Goal: Task Accomplishment & Management: Use online tool/utility

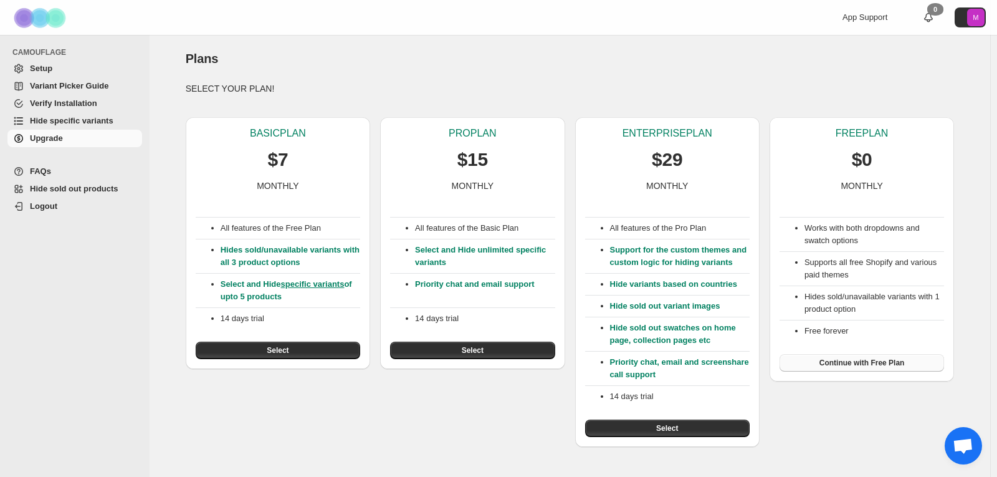
click at [874, 361] on span "Continue with Free Plan" at bounding box center [862, 363] width 85 height 10
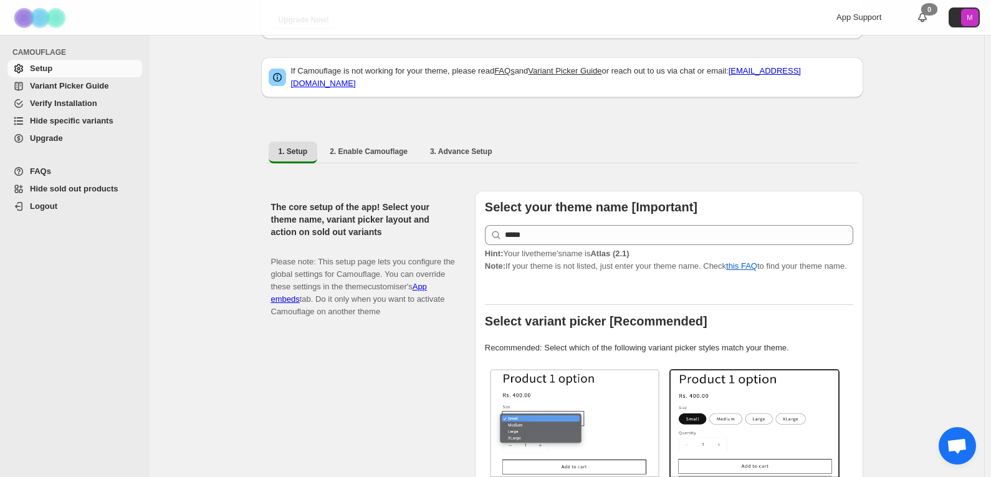
scroll to position [125, 0]
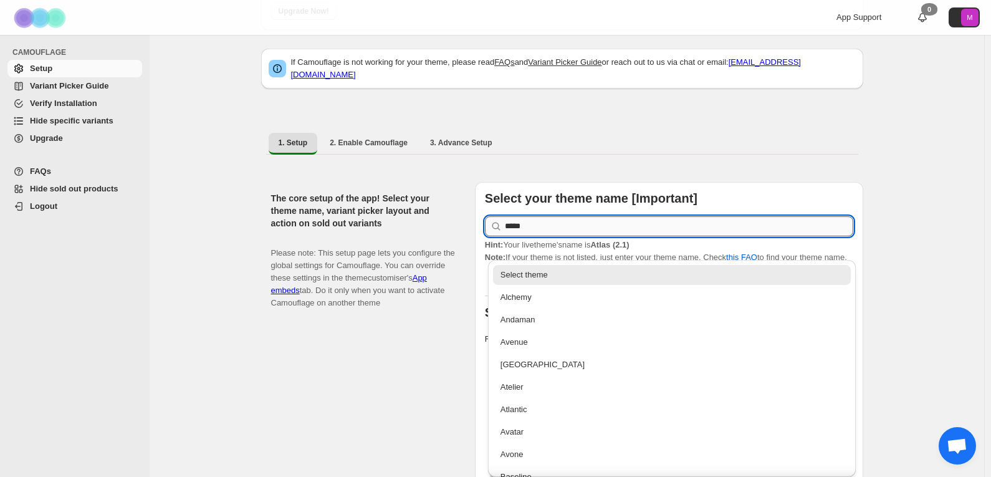
click at [613, 221] on input "*****" at bounding box center [679, 226] width 348 height 20
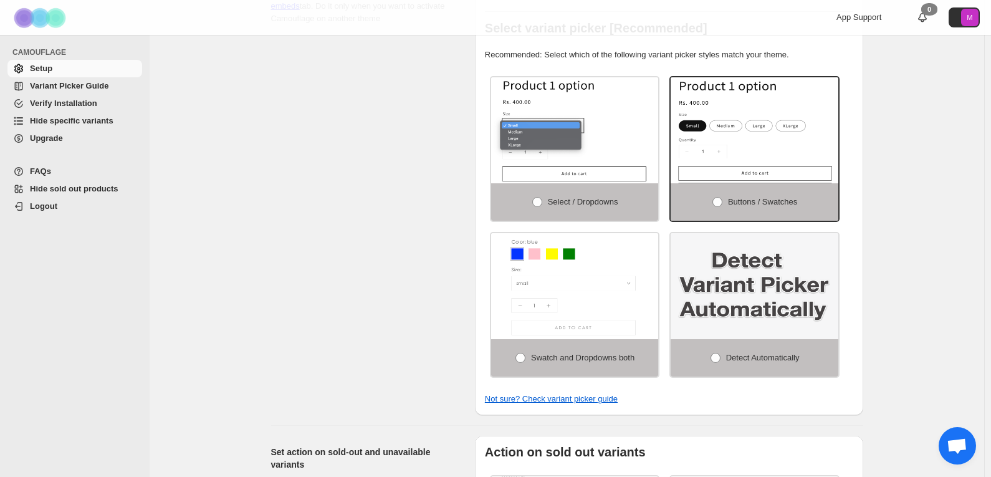
scroll to position [312, 0]
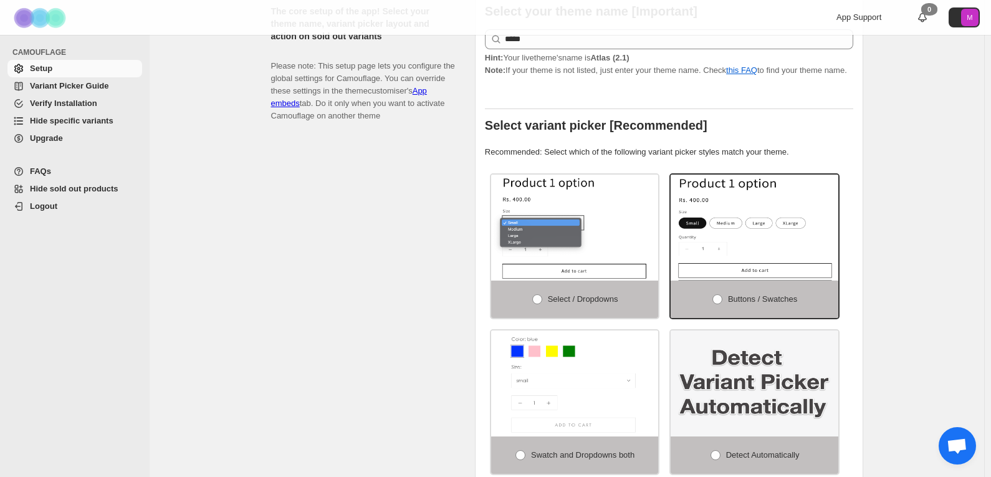
click at [97, 123] on span "Hide specific variants" at bounding box center [72, 120] width 84 height 9
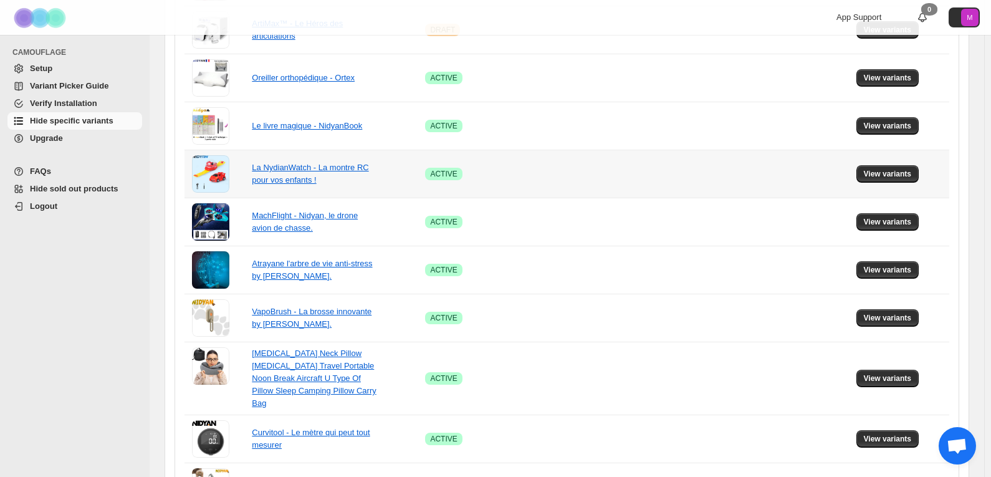
scroll to position [1000, 0]
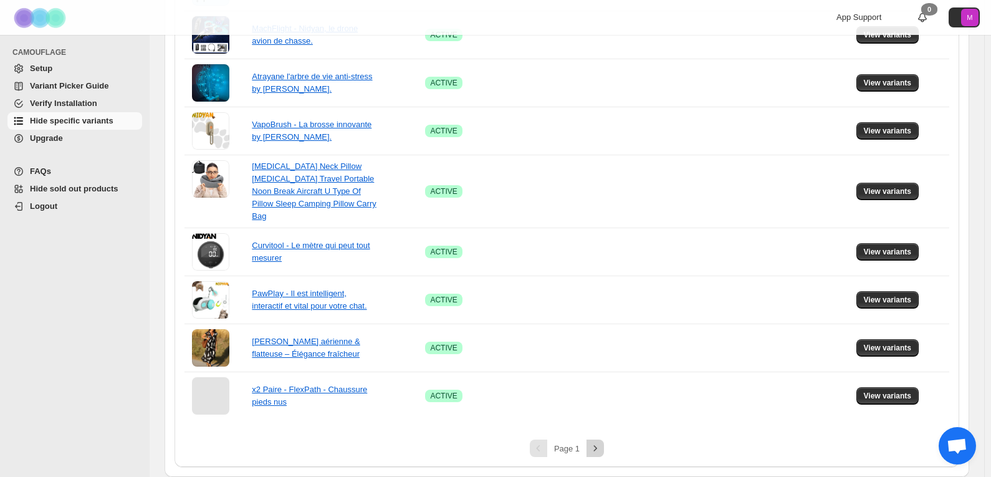
click at [596, 449] on icon "Next" at bounding box center [595, 448] width 12 height 12
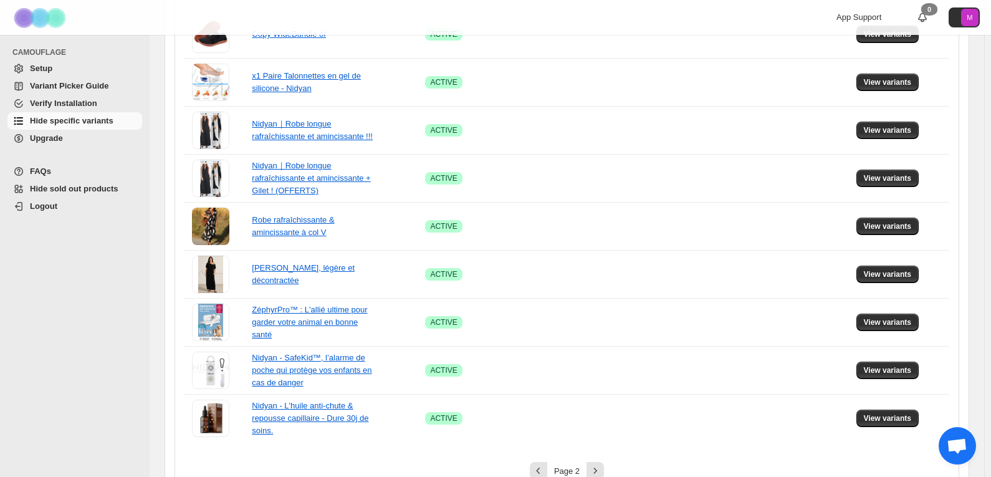
scroll to position [975, 0]
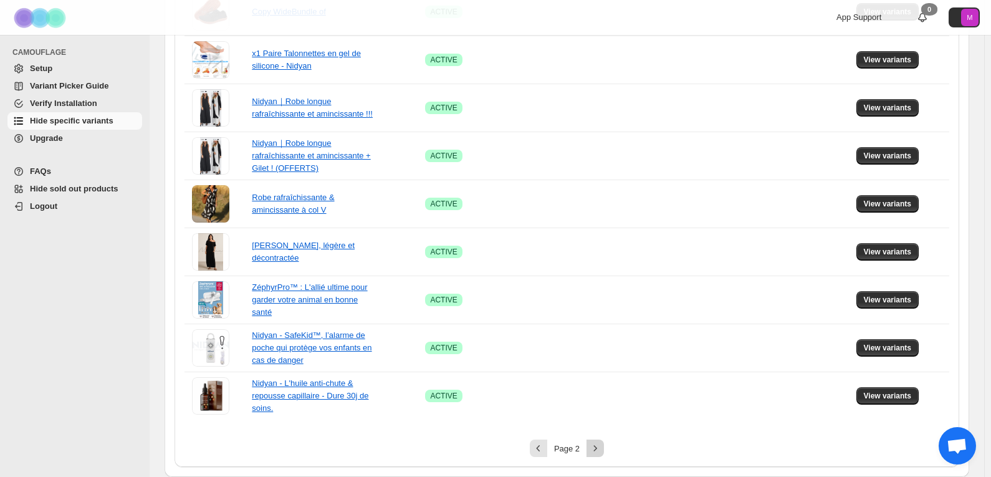
click at [600, 446] on icon "Next" at bounding box center [595, 448] width 12 height 12
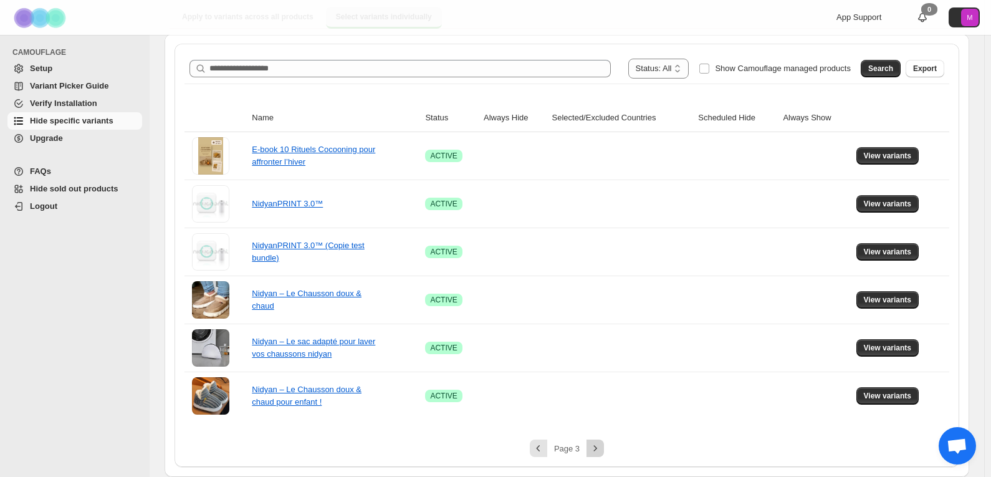
scroll to position [303, 0]
click at [901, 302] on span "View variants" at bounding box center [888, 300] width 48 height 10
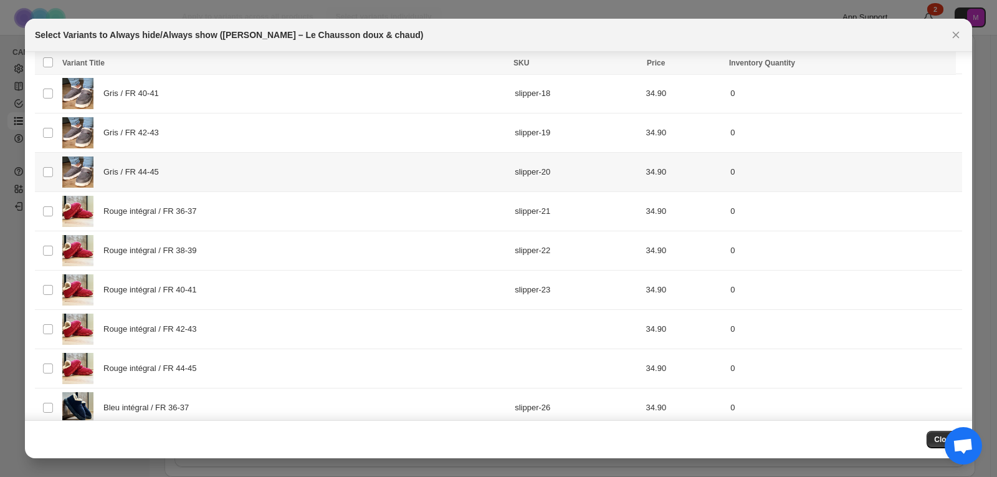
scroll to position [646, 0]
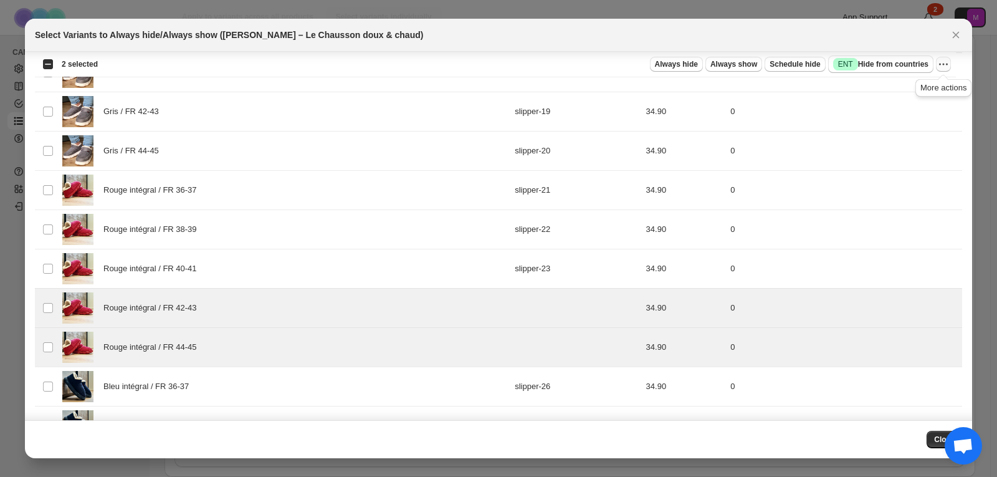
click at [944, 64] on icon "More actions" at bounding box center [944, 65] width 2 height 2
click at [944, 62] on icon "More actions" at bounding box center [943, 64] width 12 height 12
click at [686, 69] on span "Always hide" at bounding box center [676, 64] width 43 height 10
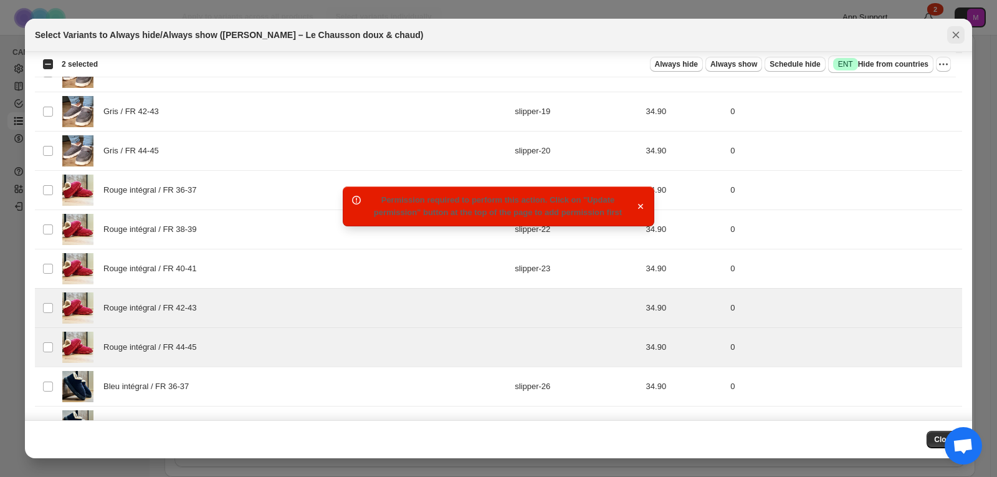
click at [950, 41] on icon "Close" at bounding box center [956, 35] width 12 height 12
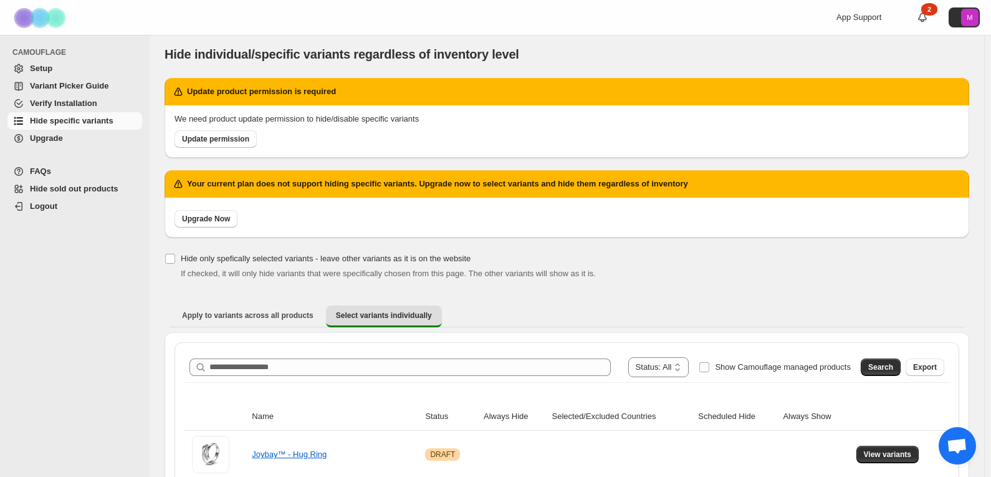
scroll to position [0, 0]
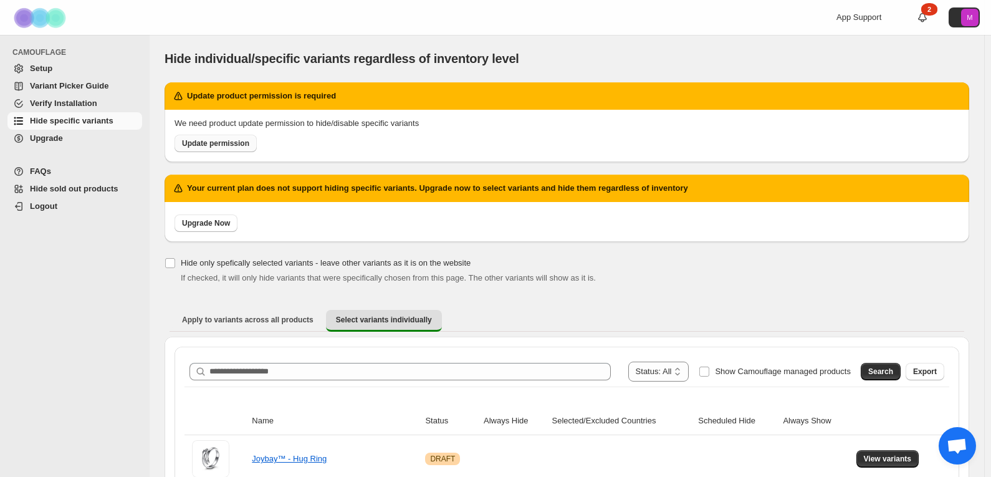
click at [209, 150] on link "Update permission" at bounding box center [215, 143] width 82 height 17
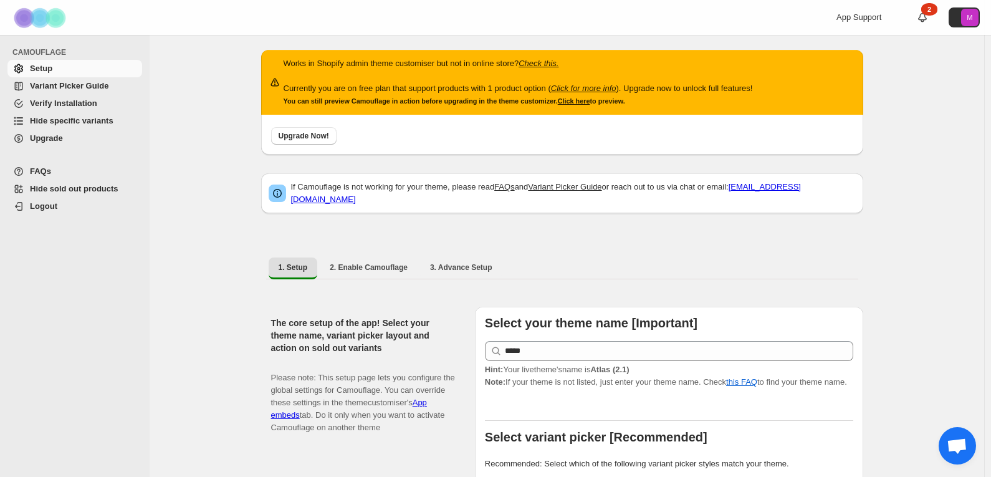
click at [85, 125] on span "Hide specific variants" at bounding box center [72, 120] width 84 height 9
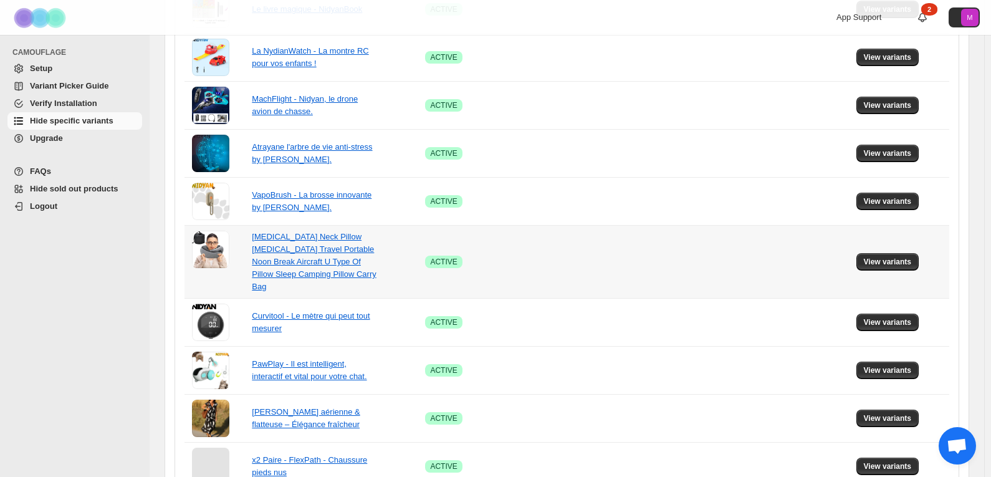
scroll to position [907, 0]
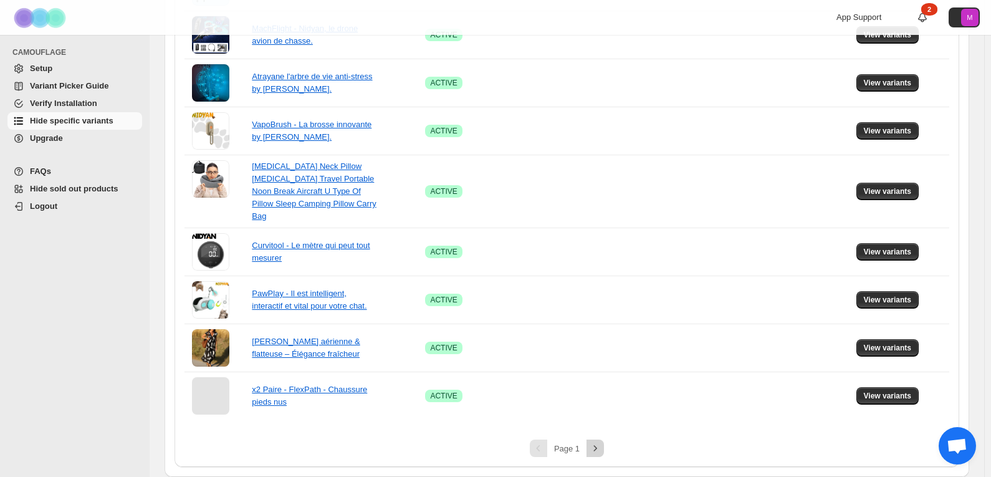
click at [601, 447] on icon "Next" at bounding box center [595, 448] width 12 height 12
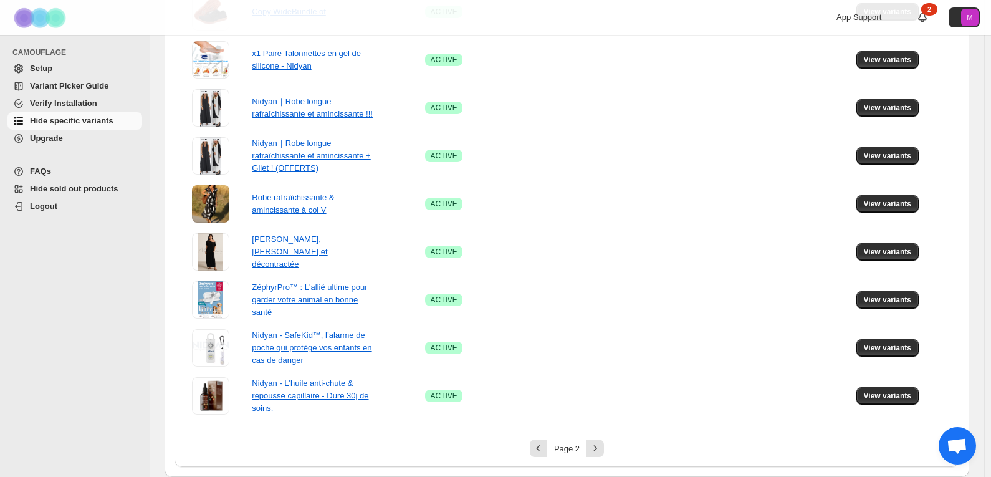
scroll to position [882, 0]
click at [598, 450] on icon "Next" at bounding box center [595, 448] width 12 height 12
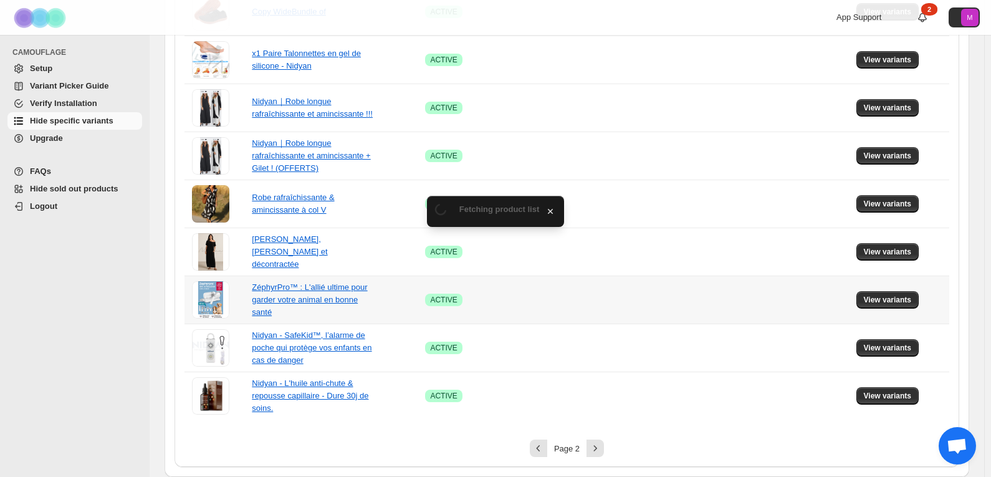
scroll to position [211, 0]
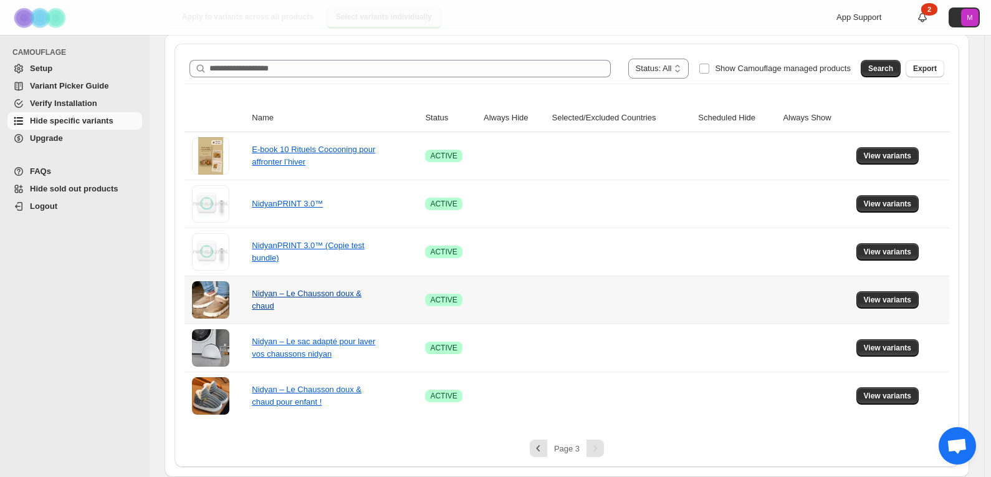
drag, startPoint x: 327, startPoint y: 304, endPoint x: 330, endPoint y: 297, distance: 7.3
click at [328, 302] on div "Nidyan – Le Chausson doux & chaud" at bounding box center [314, 299] width 125 height 25
click at [897, 304] on span "View variants" at bounding box center [888, 300] width 48 height 10
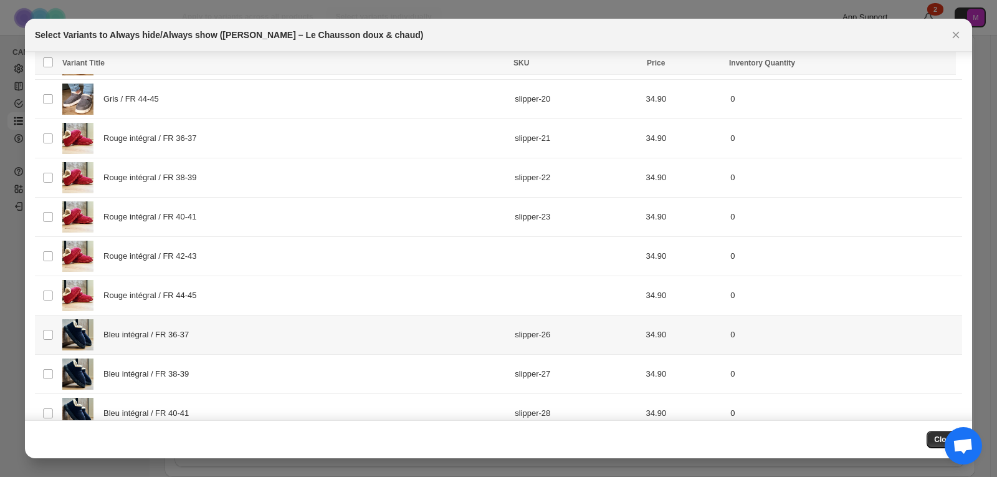
scroll to position [708, 0]
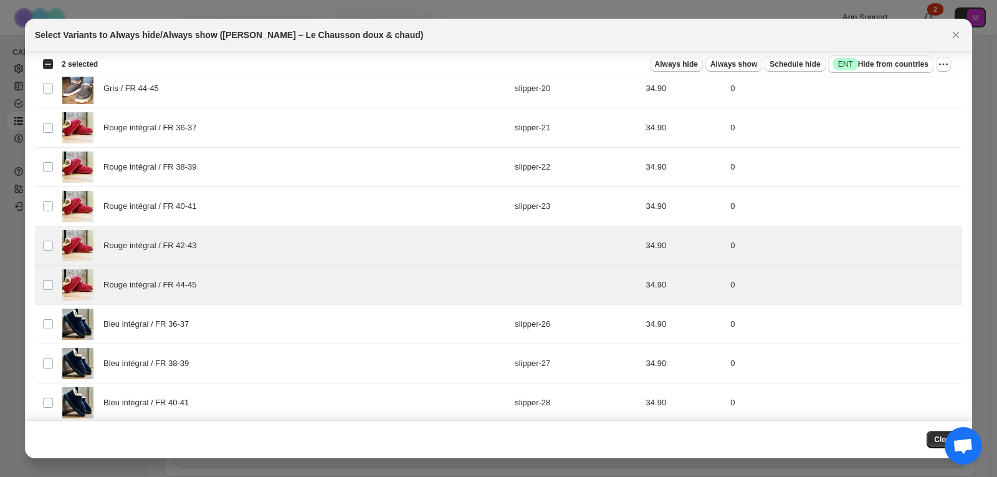
click at [695, 67] on span "Always hide" at bounding box center [676, 64] width 43 height 10
click at [606, 237] on div "Please upgrade before picking variants to hide/show" at bounding box center [499, 248] width 214 height 23
click at [955, 34] on icon "Close" at bounding box center [956, 35] width 7 height 7
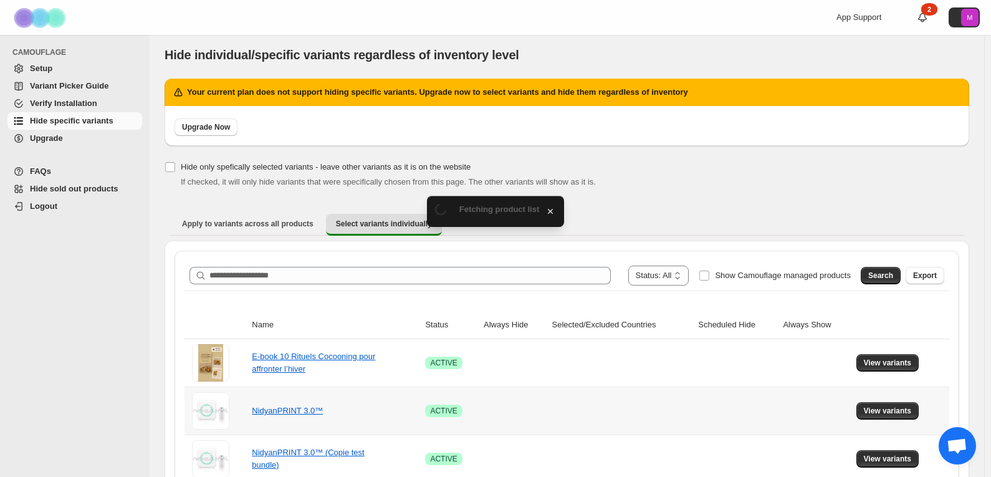
scroll to position [0, 0]
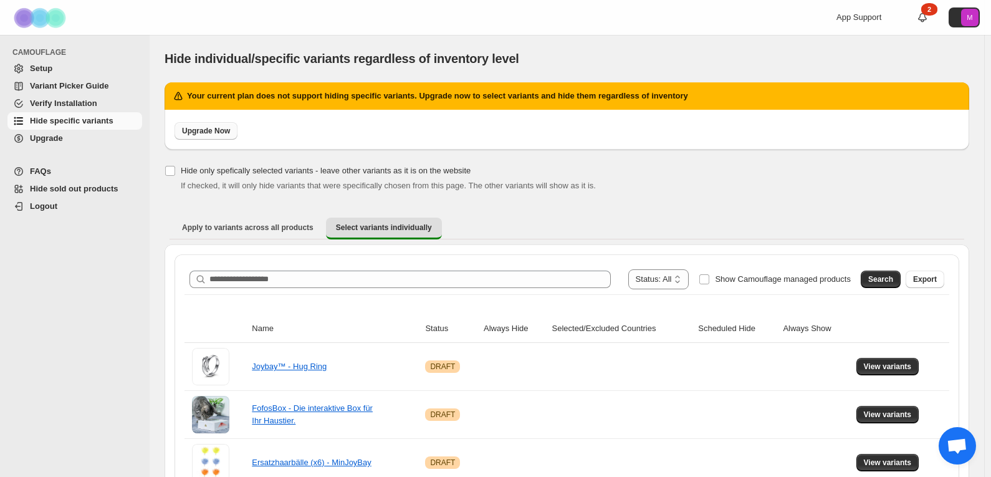
click at [226, 130] on span "Upgrade Now" at bounding box center [206, 131] width 48 height 10
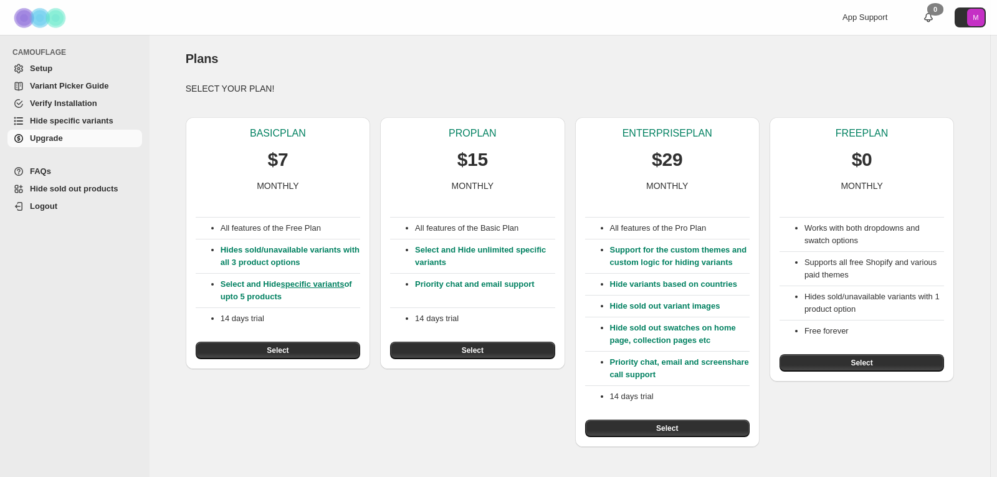
click at [305, 354] on button "Select" at bounding box center [278, 350] width 165 height 17
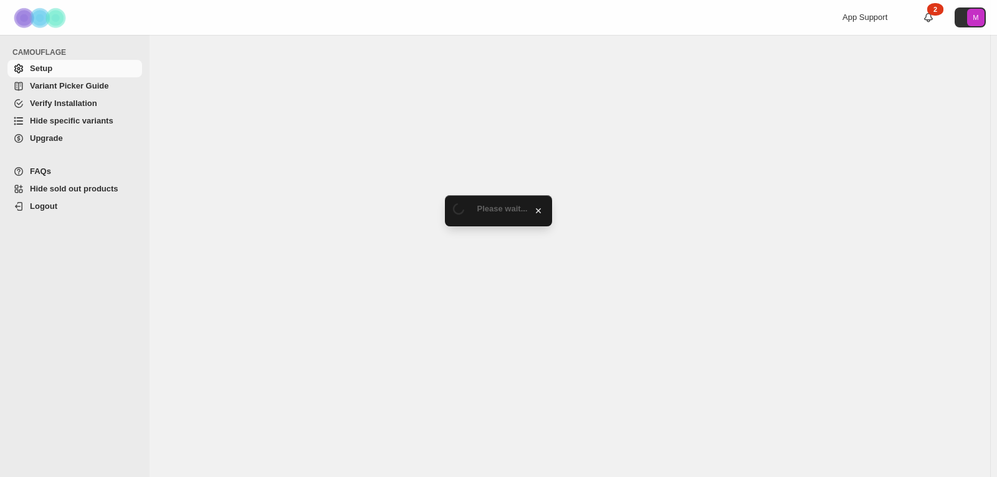
click at [80, 118] on span "Hide specific variants" at bounding box center [72, 120] width 84 height 9
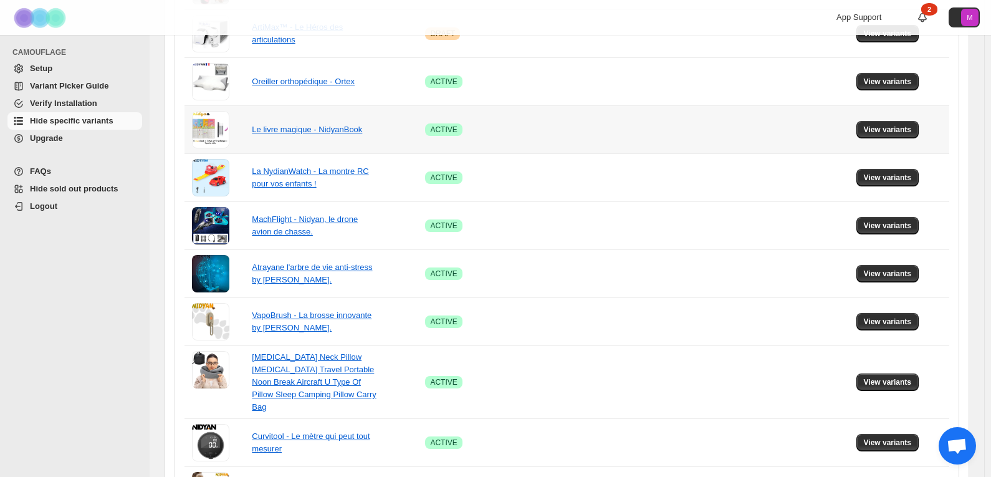
scroll to position [828, 0]
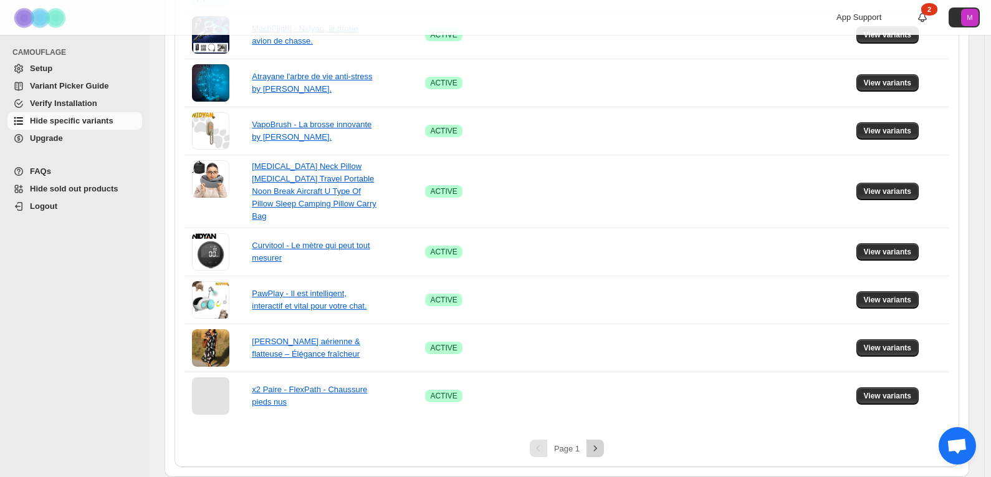
click at [595, 446] on icon "Next" at bounding box center [595, 448] width 12 height 12
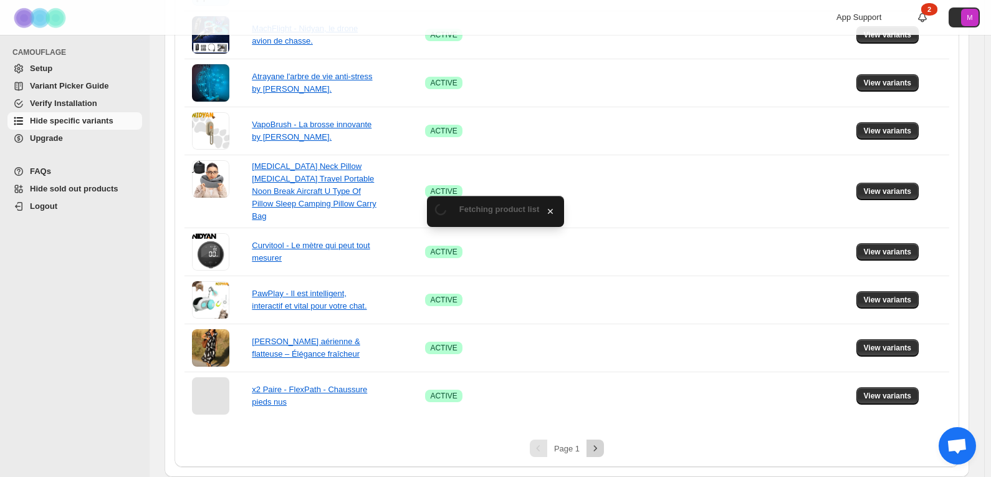
scroll to position [803, 0]
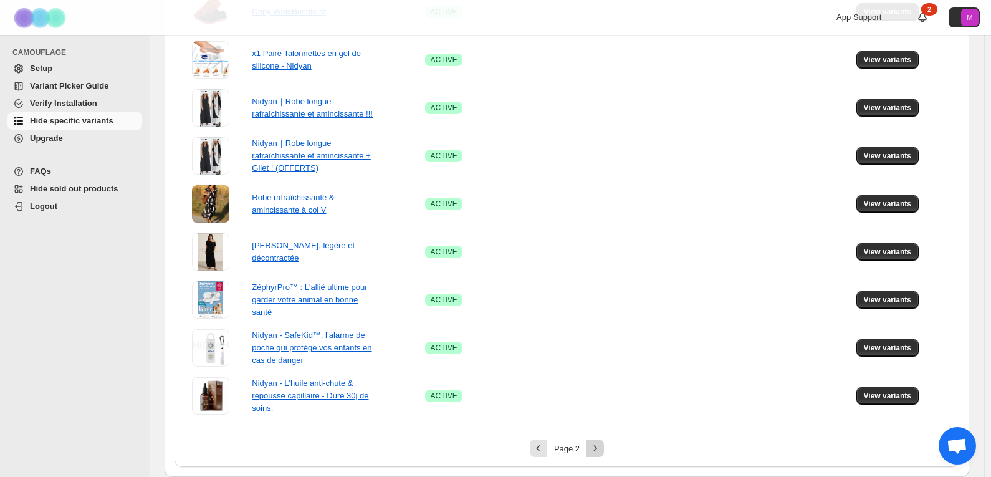
click at [592, 445] on icon "Next" at bounding box center [595, 448] width 12 height 12
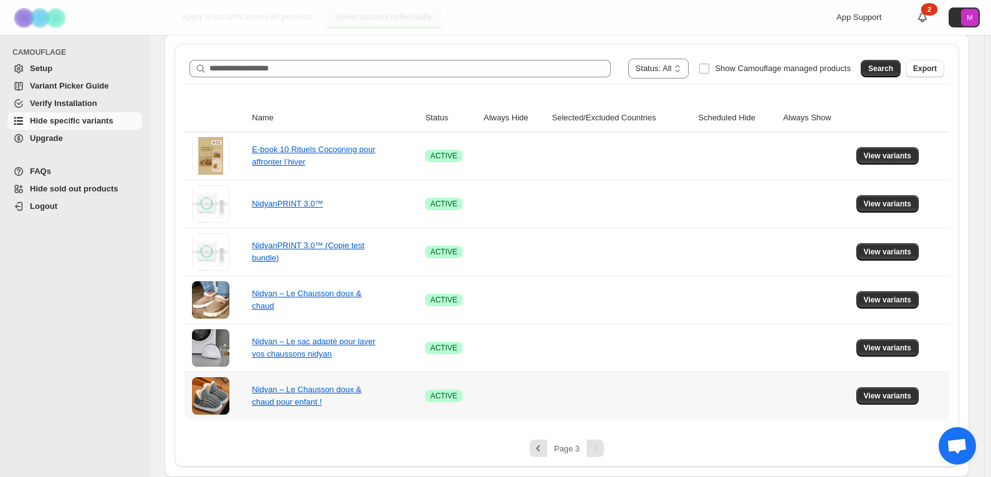
scroll to position [131, 0]
click at [874, 300] on span "View variants" at bounding box center [888, 300] width 48 height 10
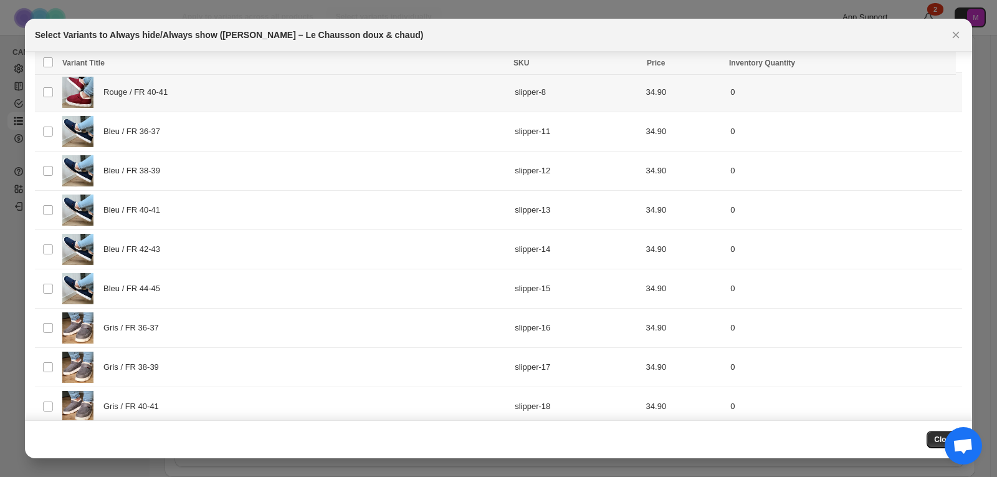
scroll to position [686, 0]
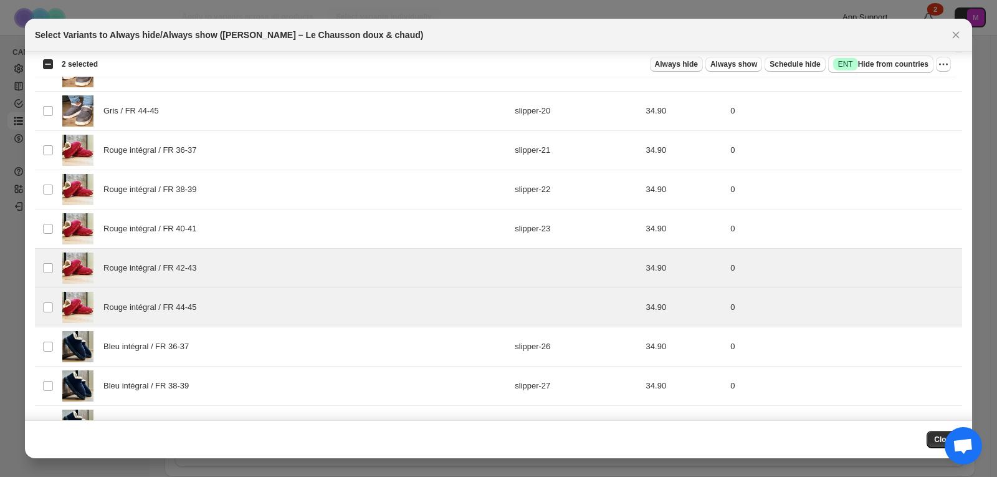
click at [698, 64] on span "Always hide" at bounding box center [676, 64] width 43 height 10
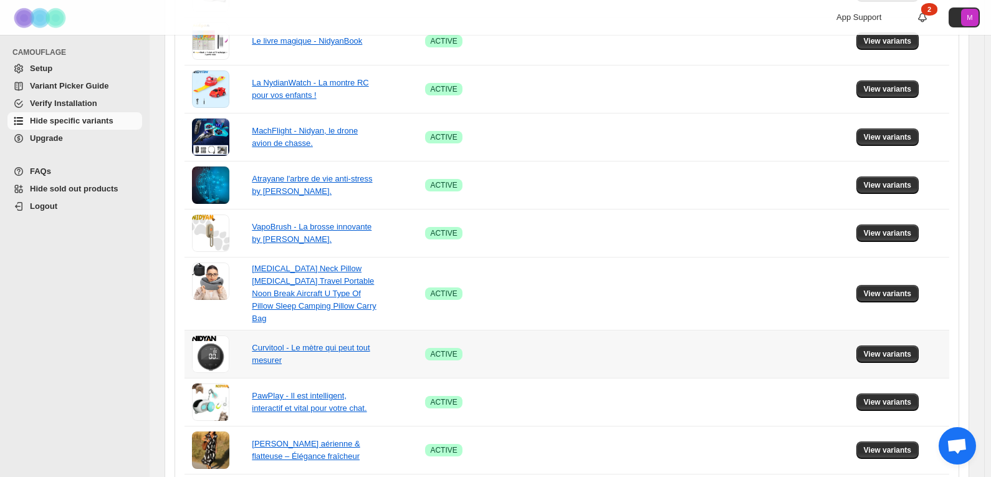
scroll to position [828, 0]
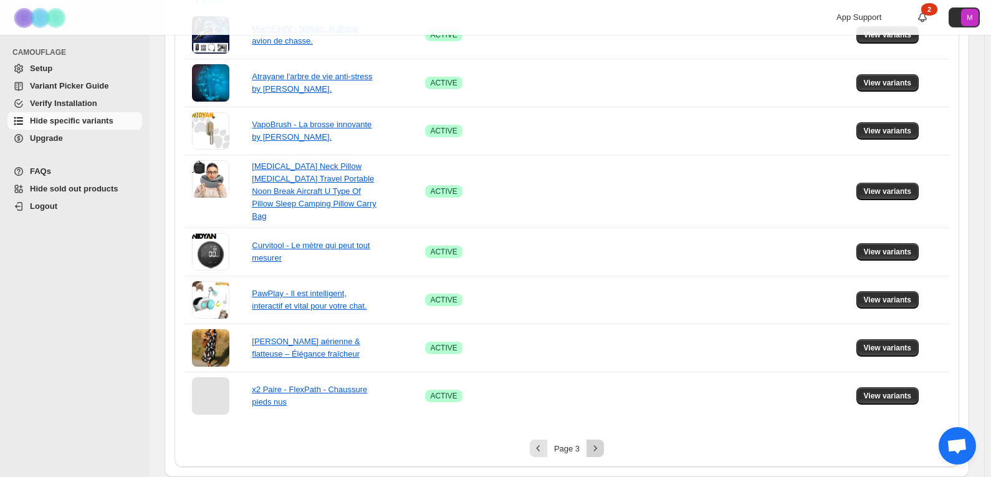
click at [596, 451] on icon "Next" at bounding box center [595, 448] width 12 height 12
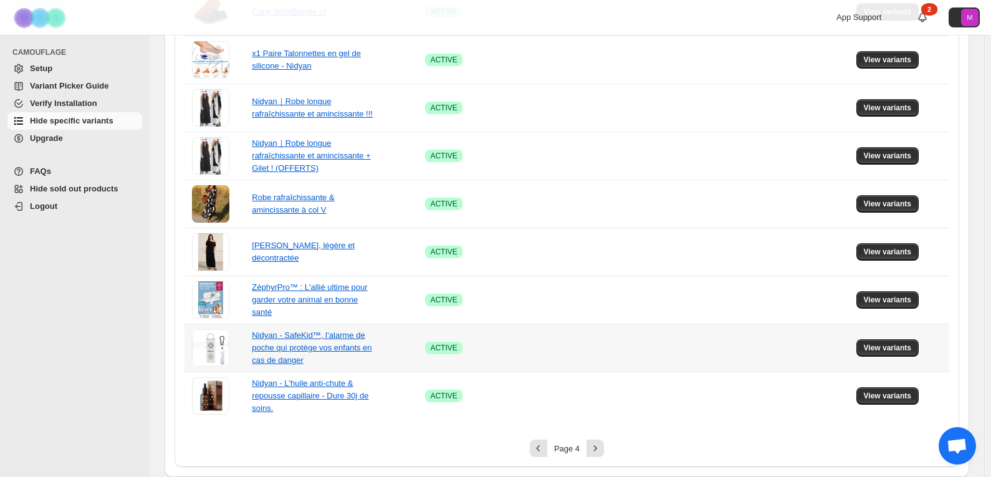
scroll to position [803, 0]
click at [601, 445] on icon "Next" at bounding box center [595, 448] width 12 height 12
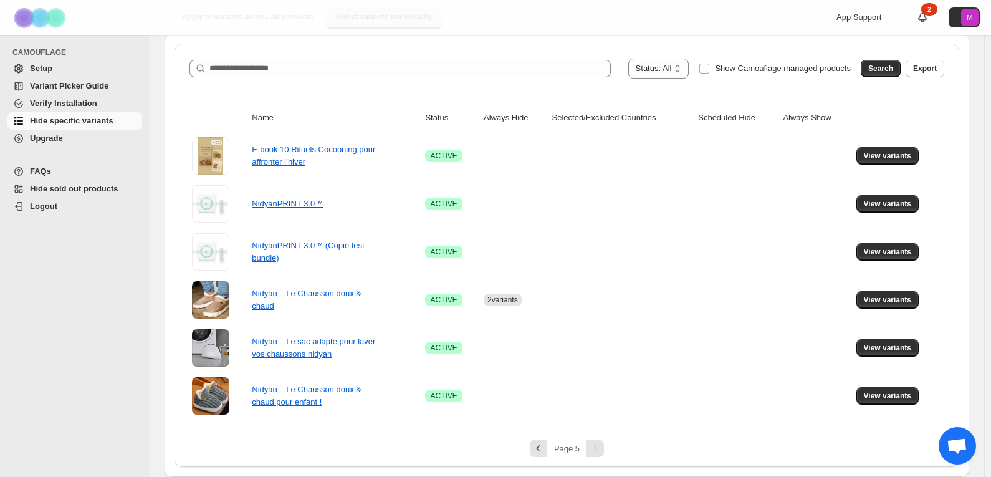
scroll to position [131, 0]
click at [892, 299] on span "View variants" at bounding box center [888, 300] width 48 height 10
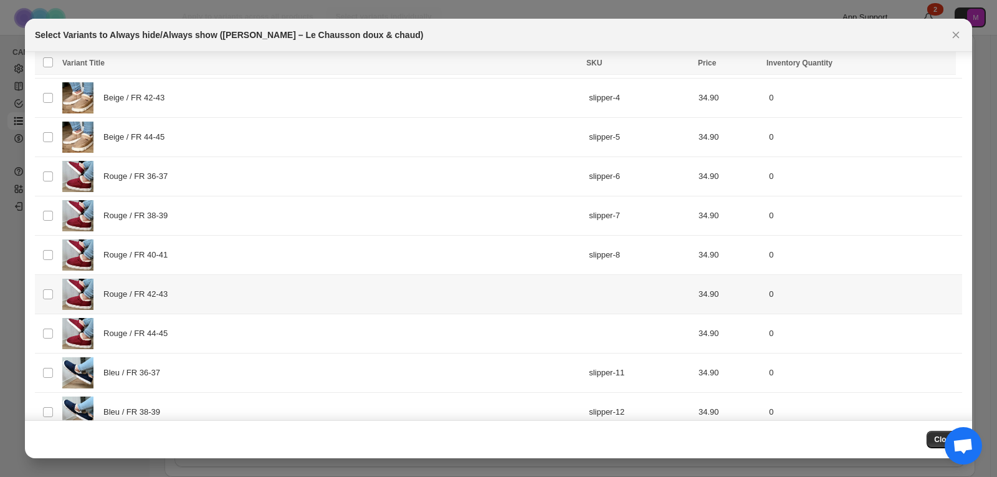
scroll to position [209, 0]
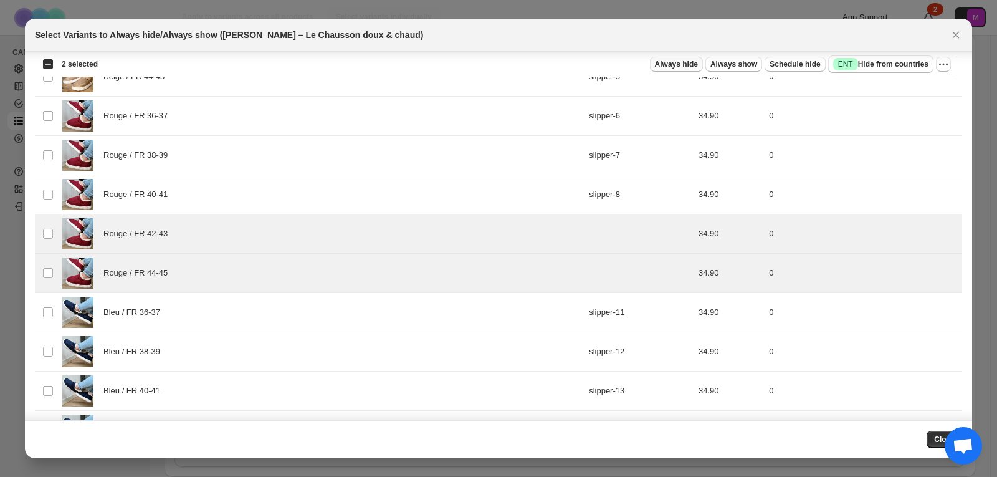
click at [687, 64] on span "Always hide" at bounding box center [676, 64] width 43 height 10
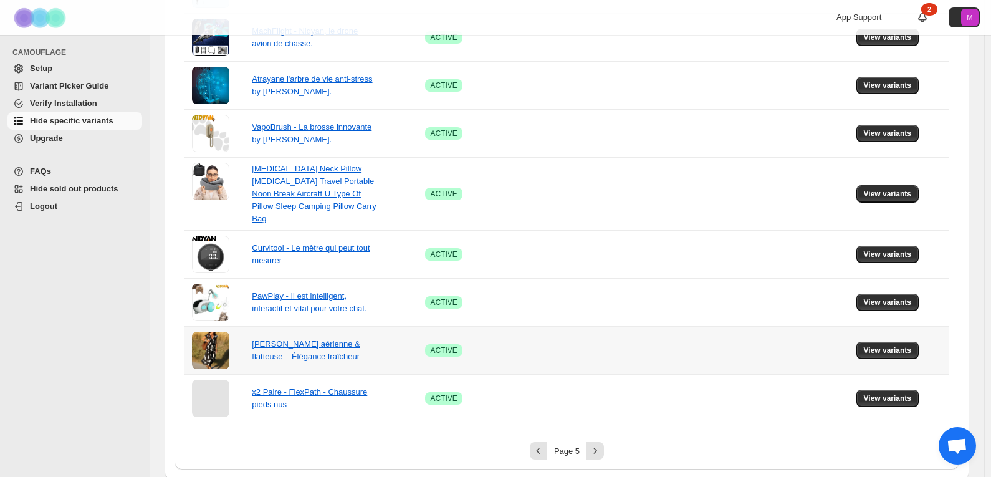
scroll to position [828, 0]
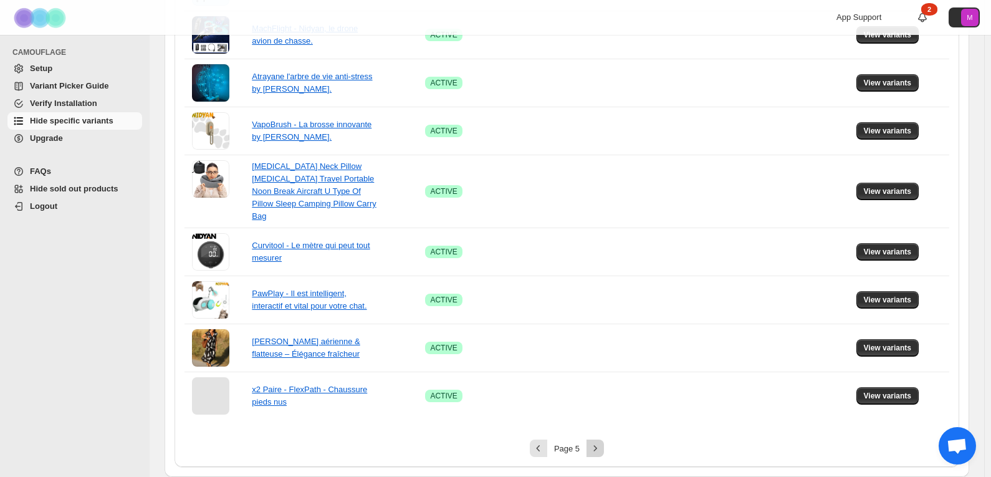
click at [601, 448] on icon "Next" at bounding box center [595, 448] width 12 height 12
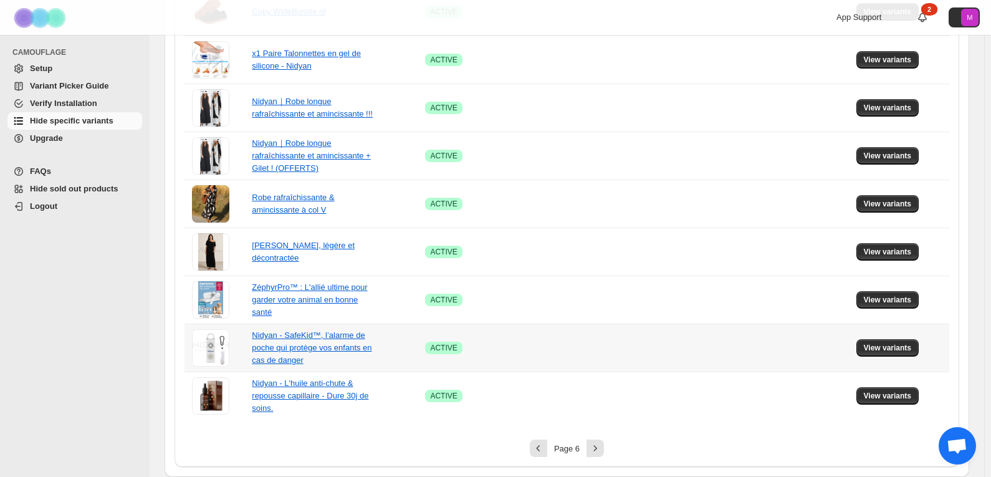
scroll to position [803, 0]
click at [597, 449] on icon "Next" at bounding box center [595, 448] width 3 height 6
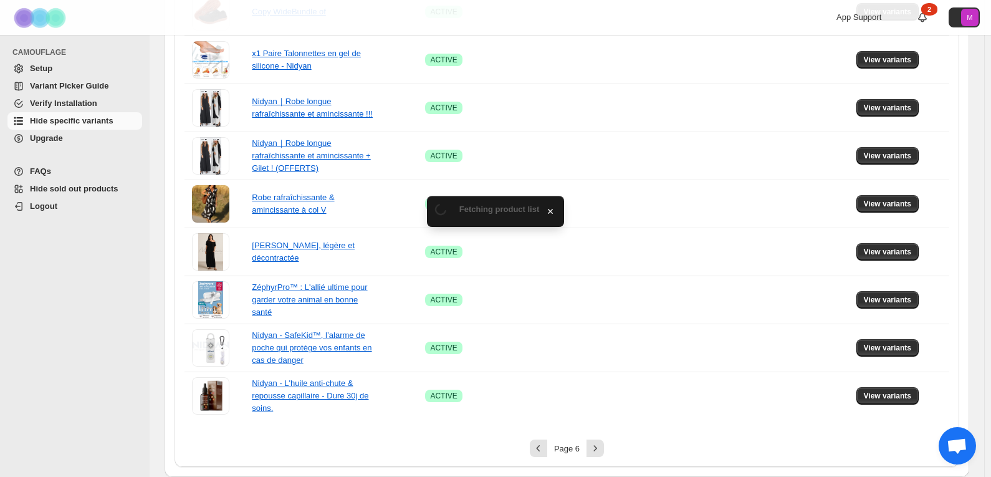
scroll to position [131, 0]
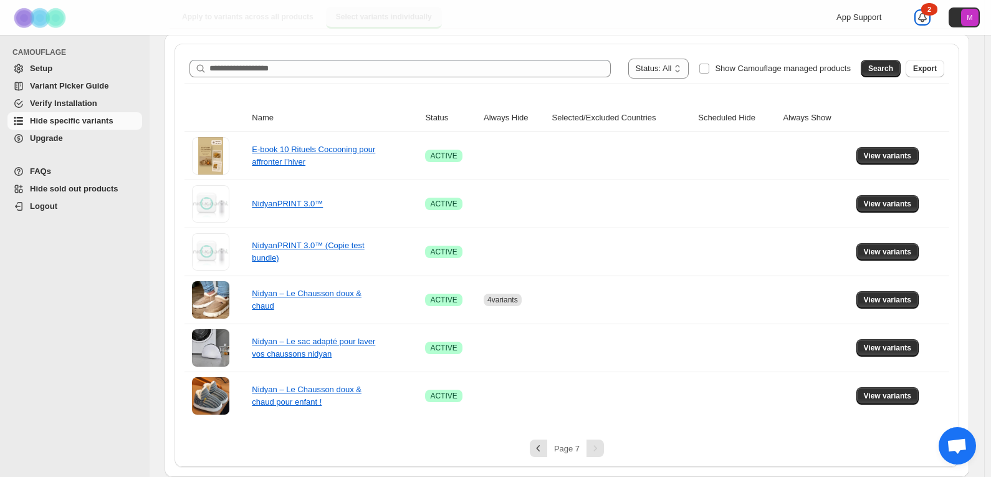
click at [929, 16] on icon at bounding box center [922, 17] width 12 height 12
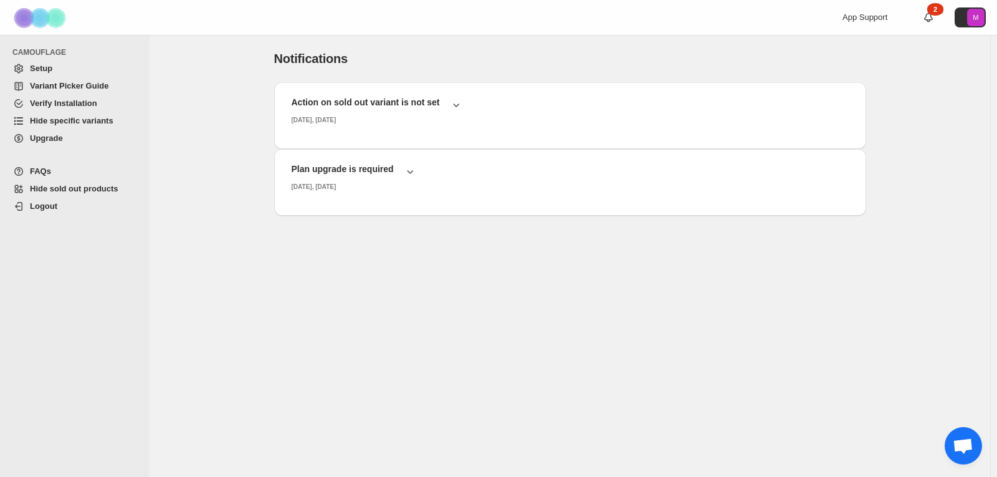
click at [61, 120] on span "Hide specific variants" at bounding box center [72, 120] width 84 height 9
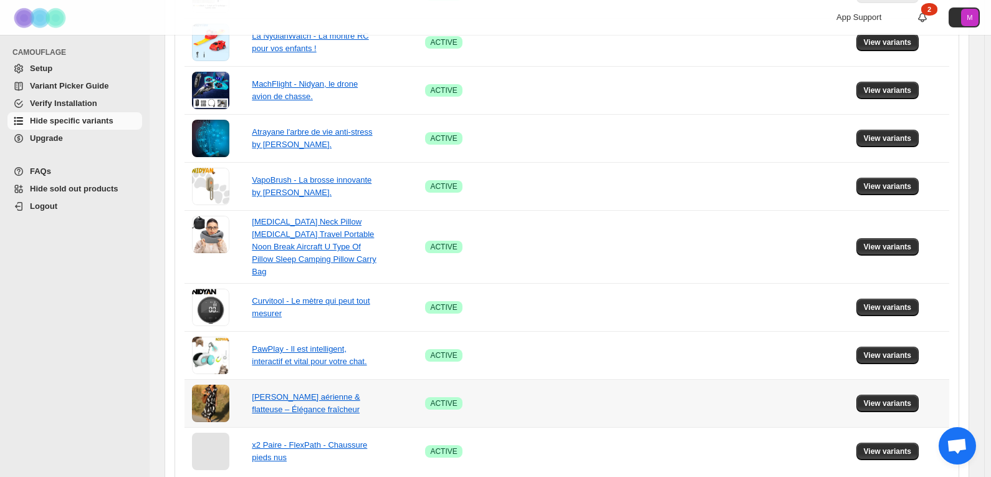
scroll to position [828, 0]
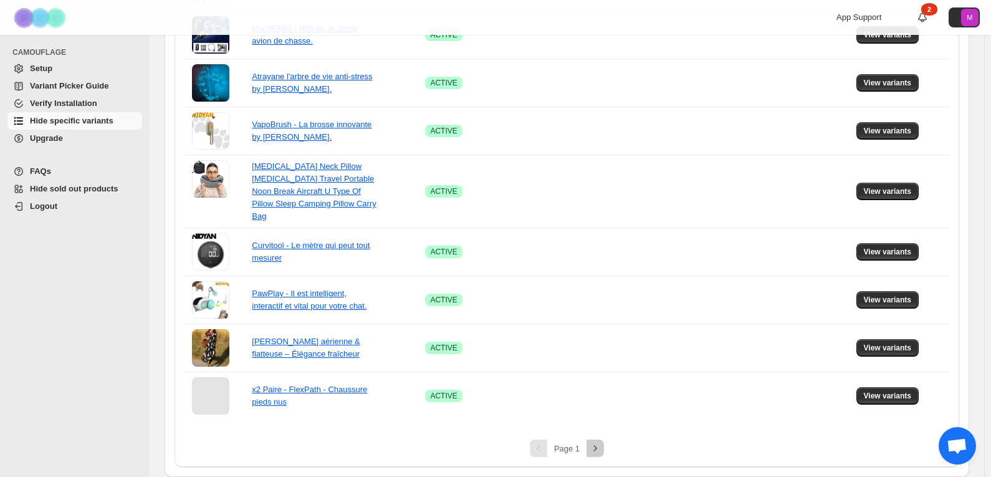
click at [601, 454] on button "Next" at bounding box center [594, 447] width 17 height 17
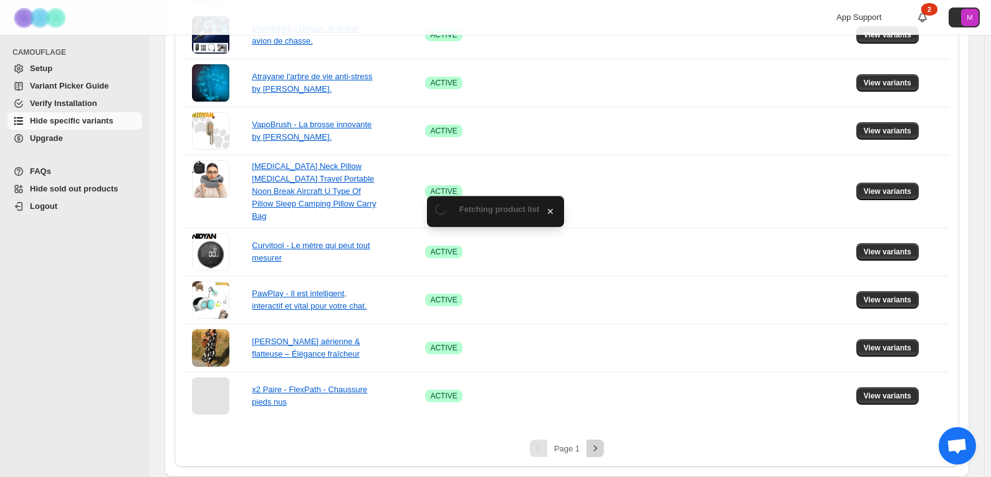
scroll to position [803, 0]
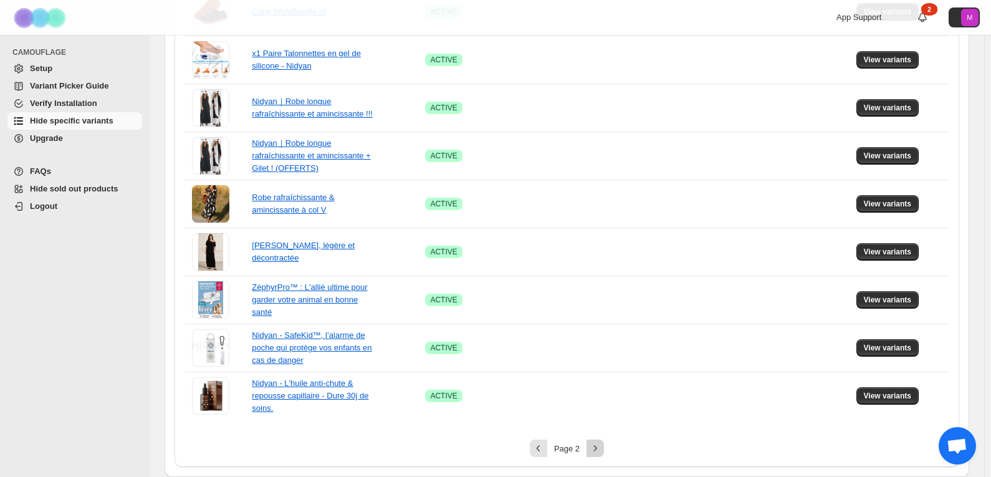
click at [600, 449] on icon "Next" at bounding box center [595, 448] width 12 height 12
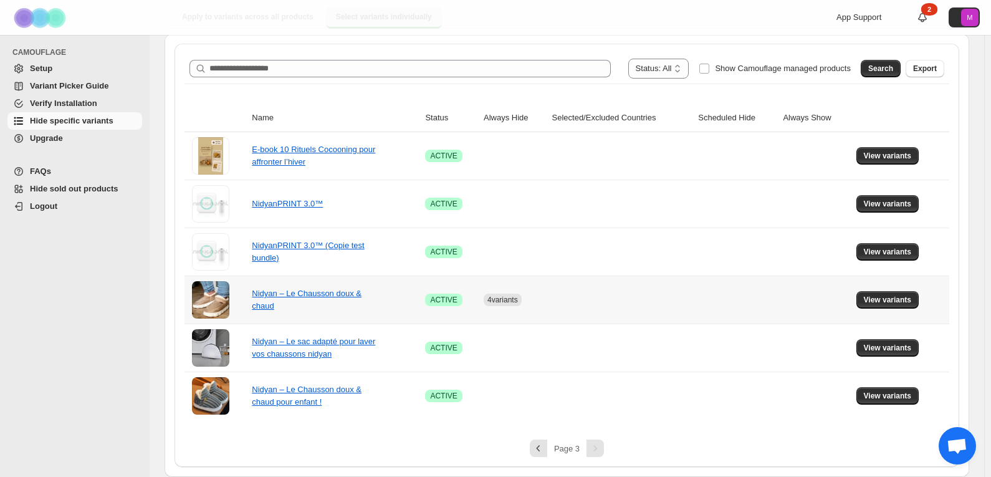
scroll to position [131, 0]
click at [873, 299] on span "View variants" at bounding box center [888, 300] width 48 height 10
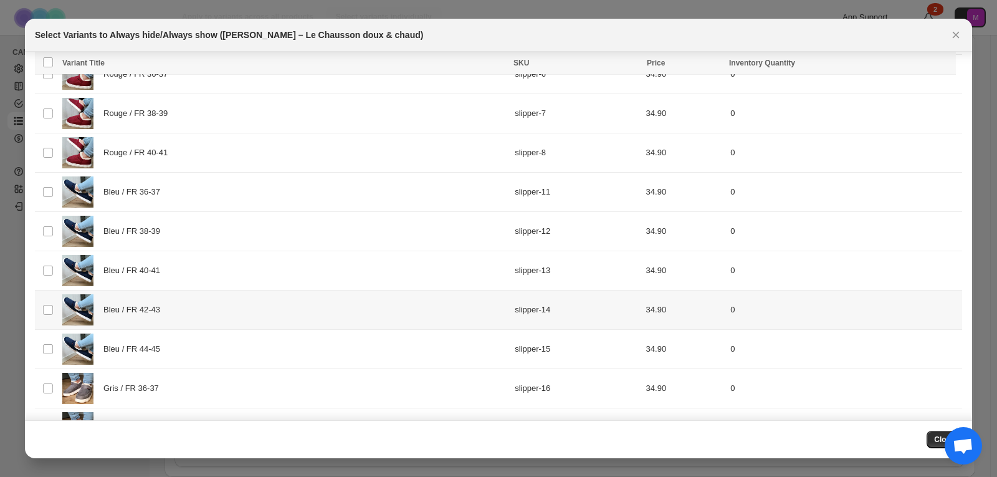
scroll to position [168, 0]
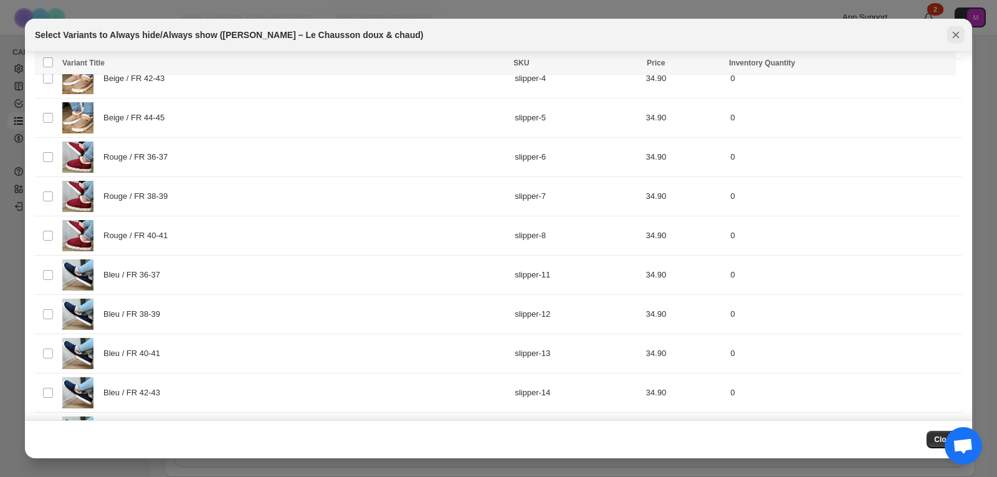
click at [954, 39] on icon "Close" at bounding box center [956, 35] width 12 height 12
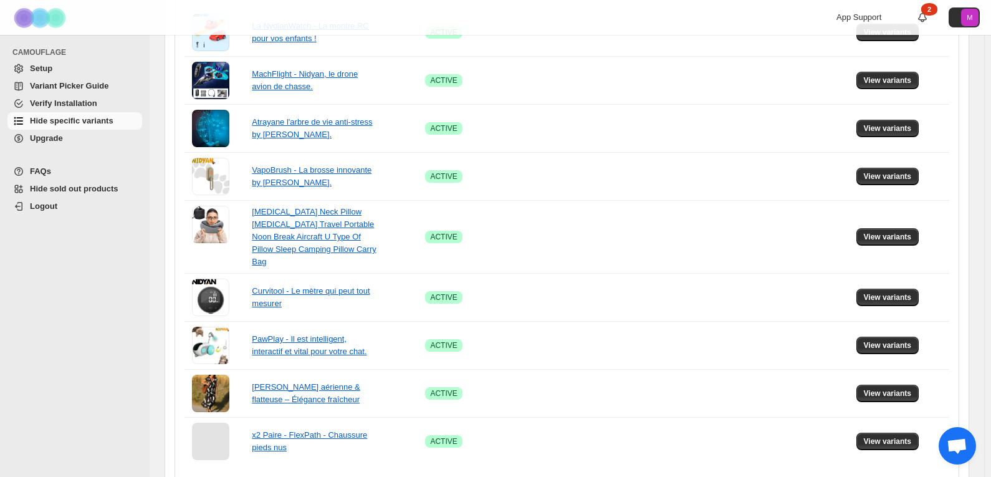
scroll to position [816, 0]
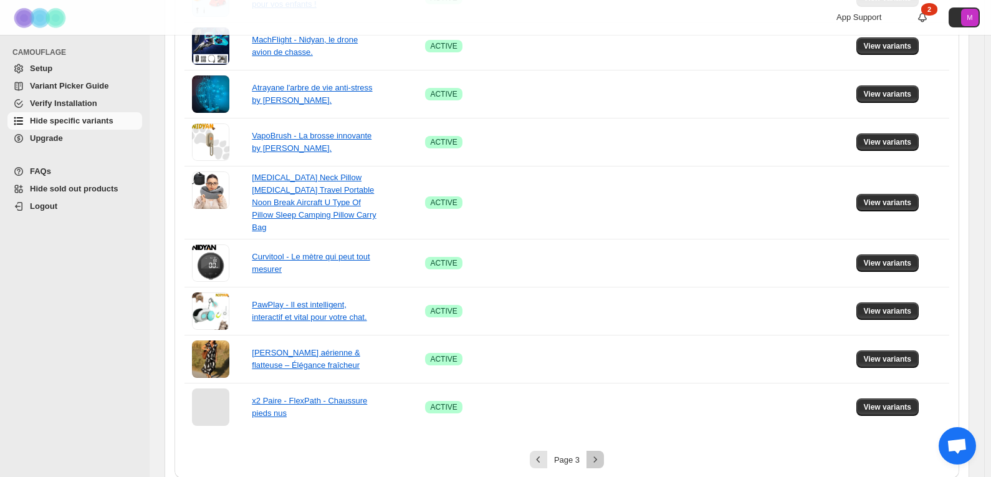
click at [596, 464] on icon "Next" at bounding box center [595, 459] width 12 height 12
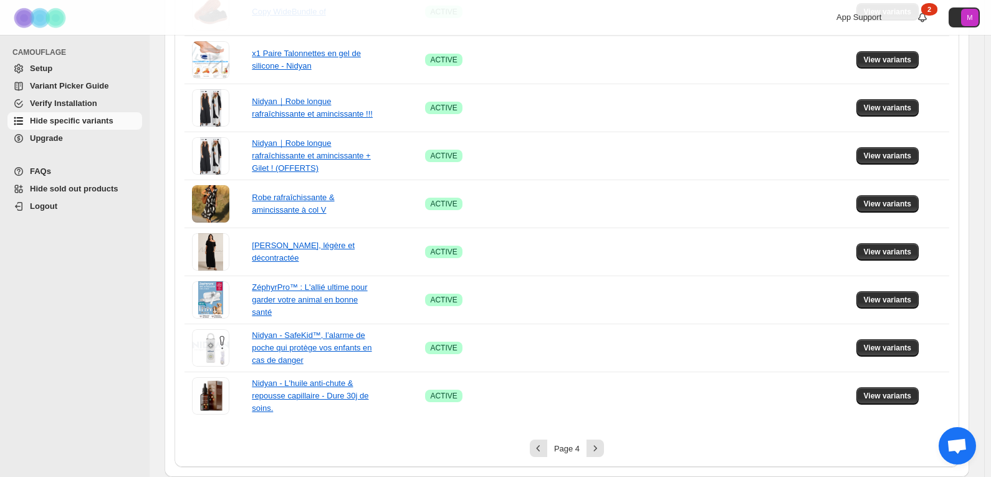
scroll to position [803, 0]
click at [597, 449] on icon "Next" at bounding box center [595, 448] width 3 height 6
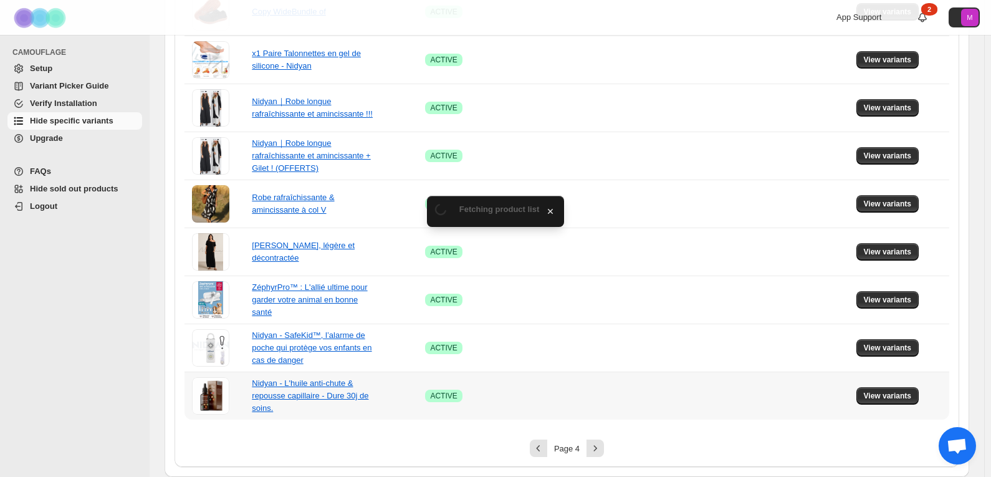
scroll to position [131, 0]
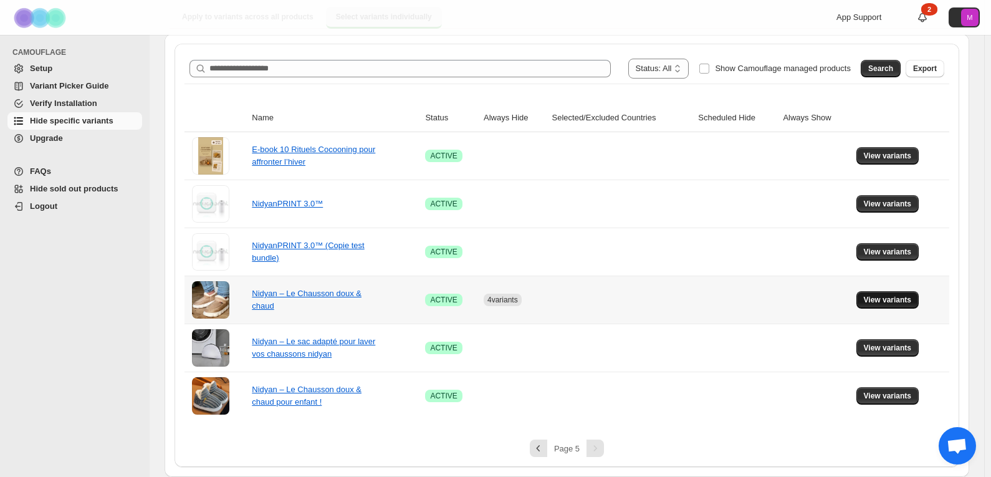
click at [902, 299] on span "View variants" at bounding box center [888, 300] width 48 height 10
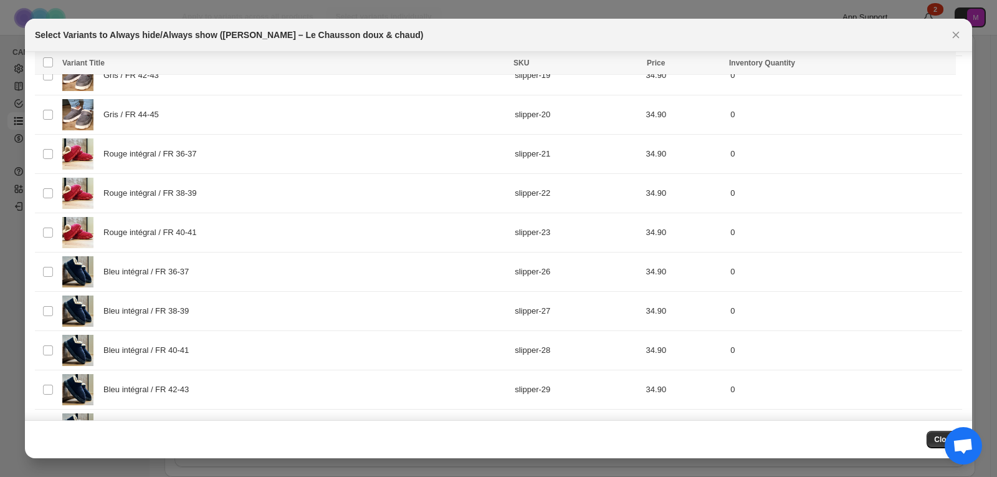
scroll to position [667, 0]
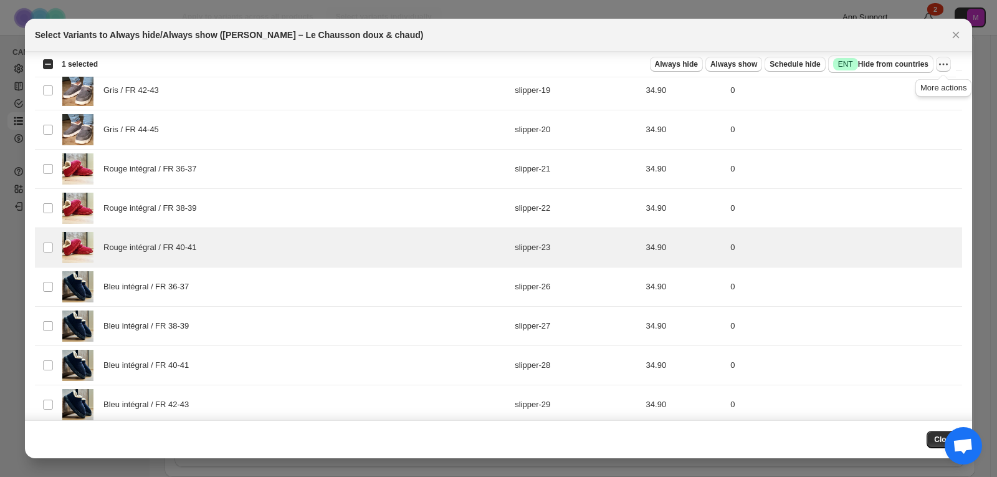
click at [946, 66] on icon "More actions" at bounding box center [943, 64] width 12 height 12
click at [946, 64] on icon "More actions" at bounding box center [943, 64] width 12 height 12
click at [697, 65] on span "Always hide" at bounding box center [676, 64] width 43 height 10
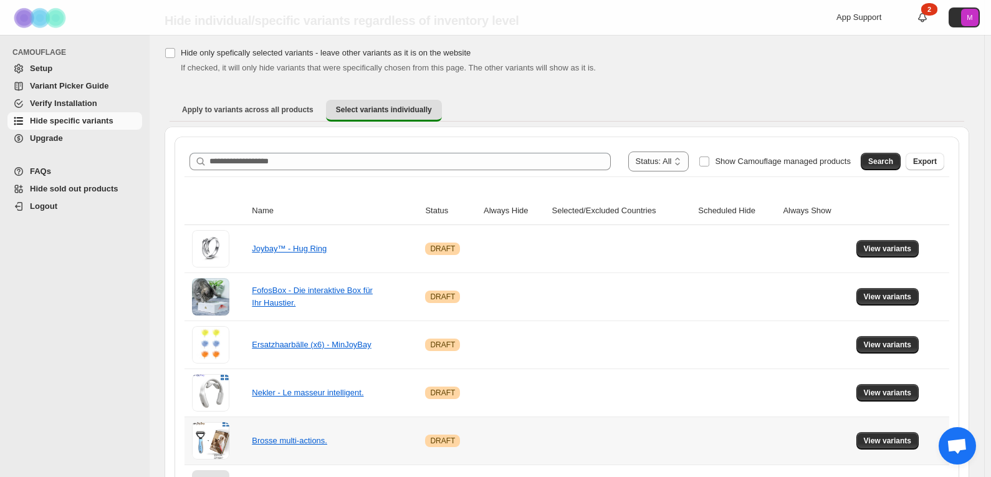
scroll to position [0, 0]
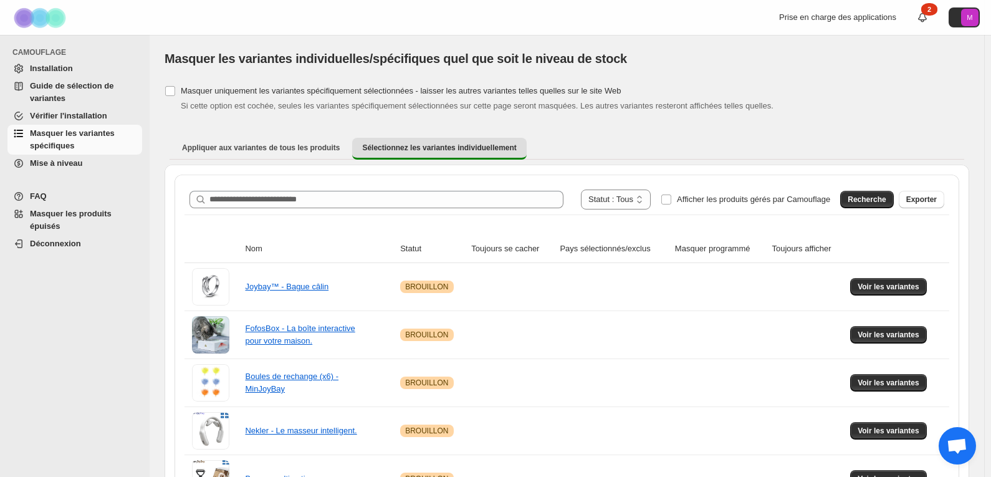
click at [88, 109] on link "Vérifier l'installation" at bounding box center [74, 115] width 135 height 17
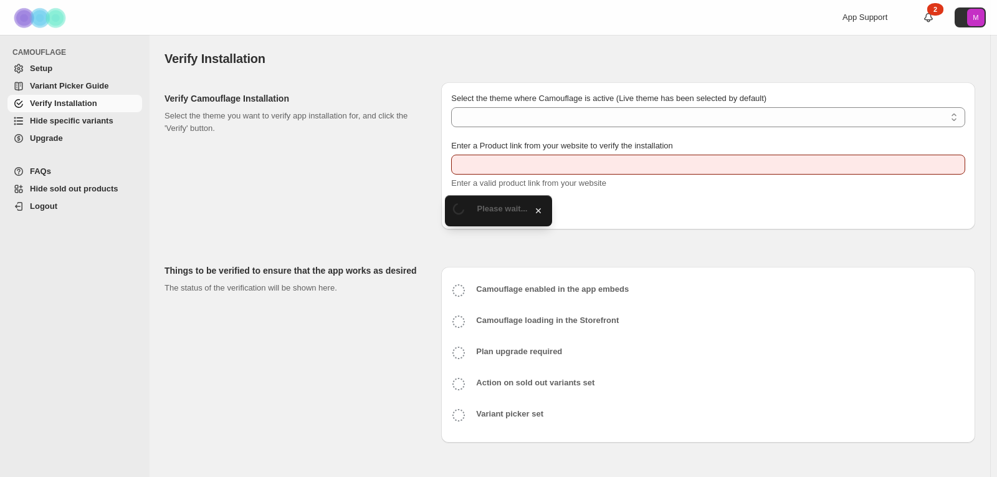
type input "**********"
select select "**********"
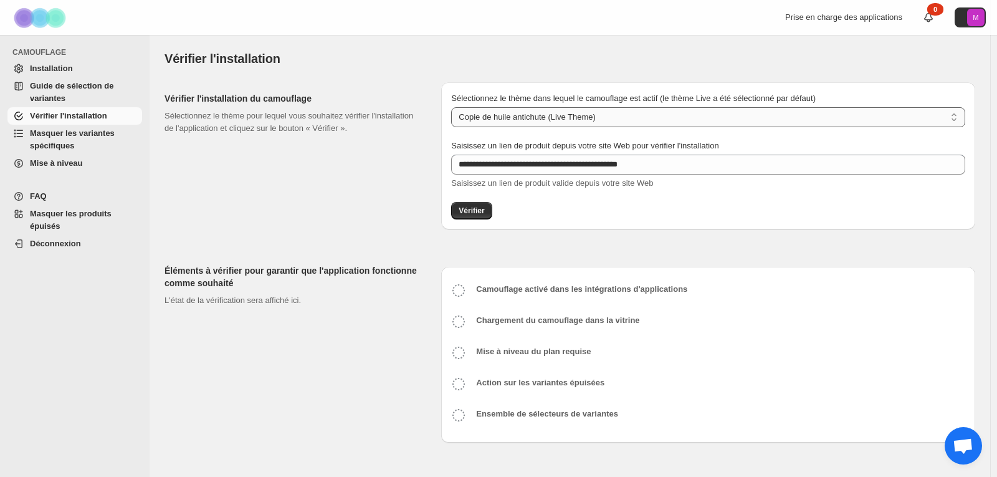
click at [517, 118] on select "**********" at bounding box center [708, 117] width 514 height 20
click at [516, 116] on select "**********" at bounding box center [708, 117] width 514 height 20
click at [520, 289] on font "Camouflage activé dans les intégrations d'applications" at bounding box center [581, 288] width 211 height 9
click at [250, 304] on font "L'état de la vérification sera affiché ici." at bounding box center [233, 299] width 136 height 9
click at [477, 213] on font "Vérifier" at bounding box center [472, 210] width 26 height 9
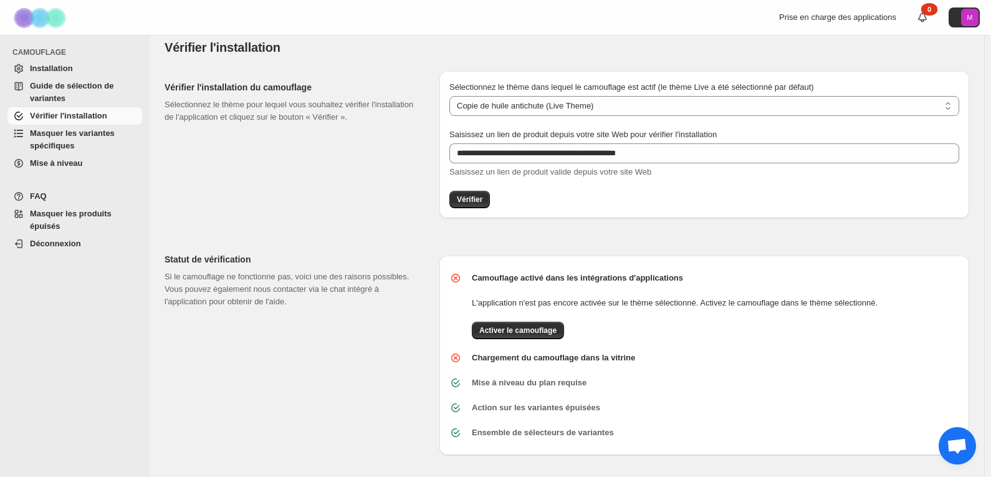
scroll to position [14, 0]
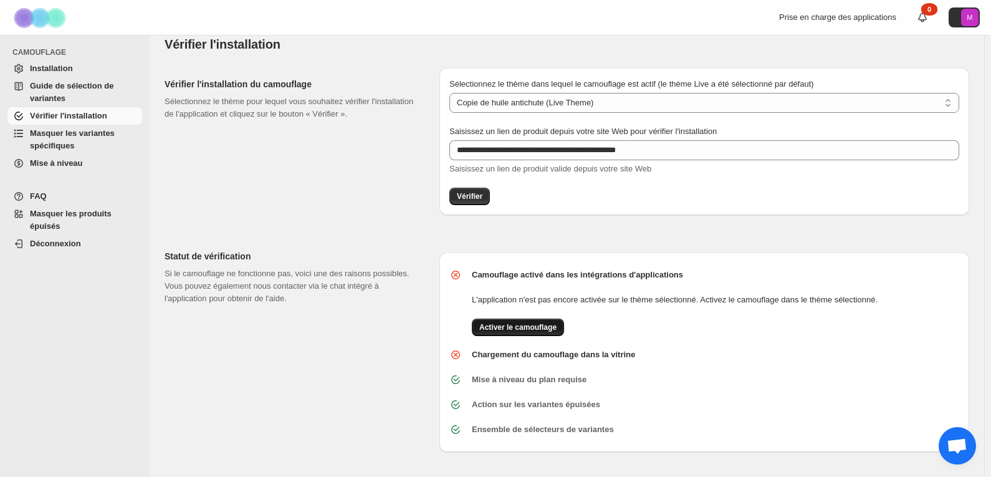
click at [514, 330] on font "Activer le camouflage" at bounding box center [517, 327] width 77 height 9
click at [477, 198] on font "Vérifier" at bounding box center [470, 196] width 26 height 9
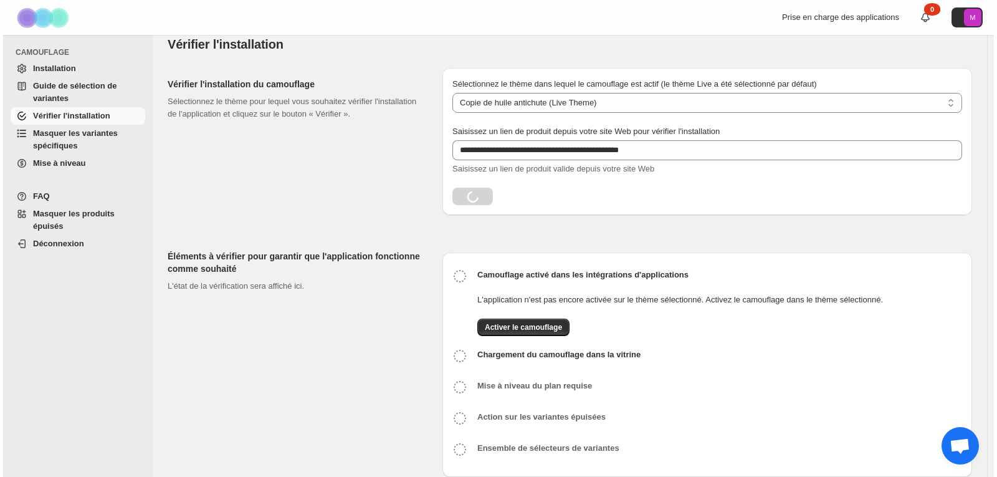
scroll to position [0, 0]
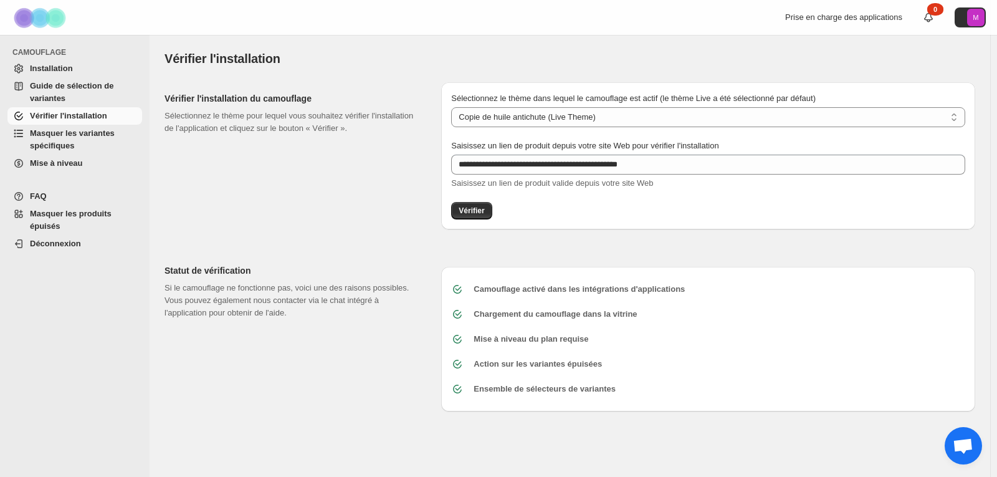
click at [67, 141] on font "Masquer les variantes spécifiques" at bounding box center [72, 139] width 85 height 22
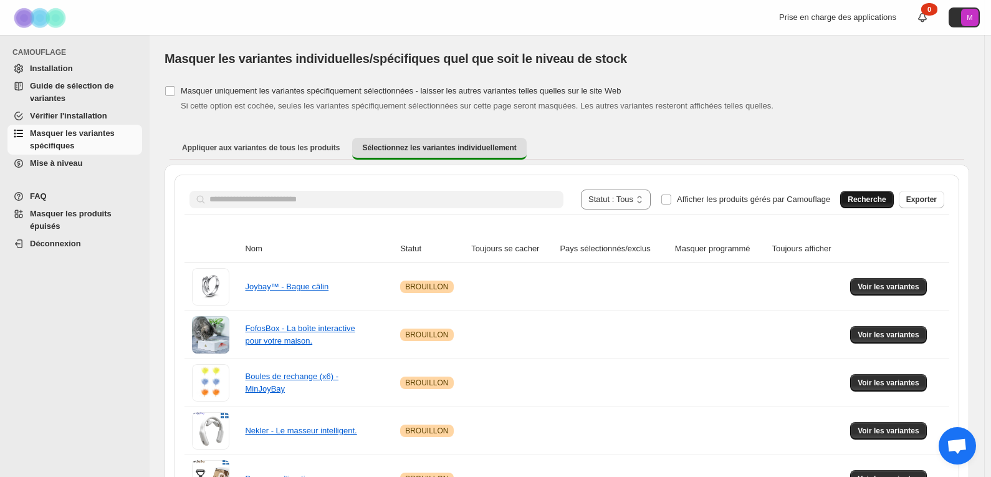
click at [874, 200] on font "Recherche" at bounding box center [867, 199] width 38 height 9
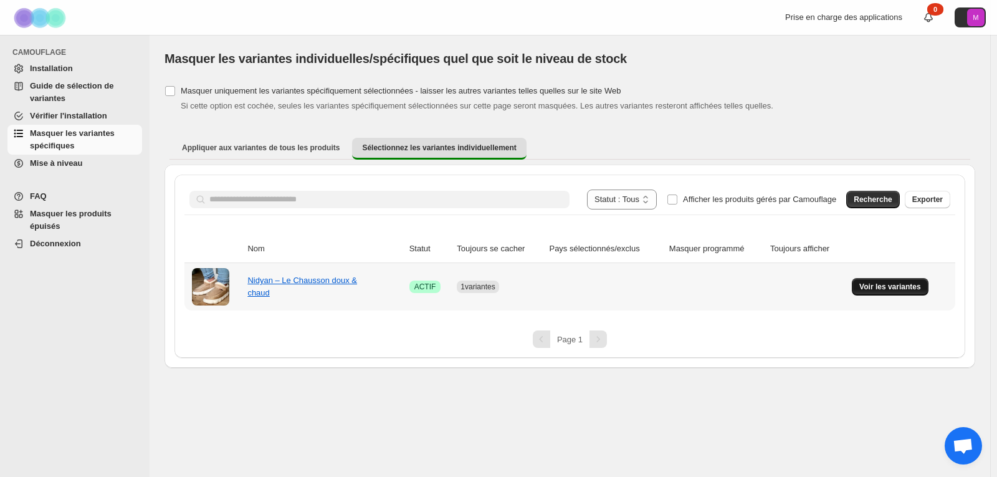
click at [882, 284] on font "Voir les variantes" at bounding box center [890, 286] width 62 height 9
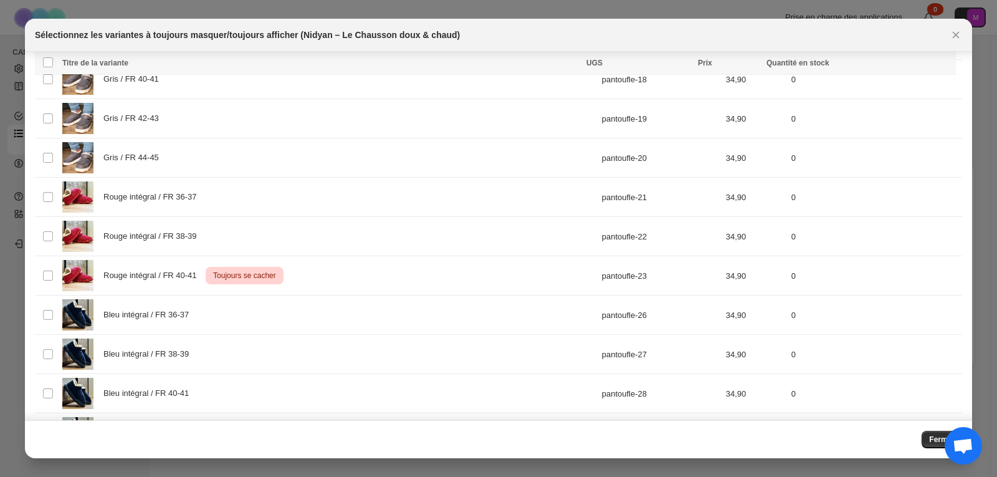
scroll to position [646, 0]
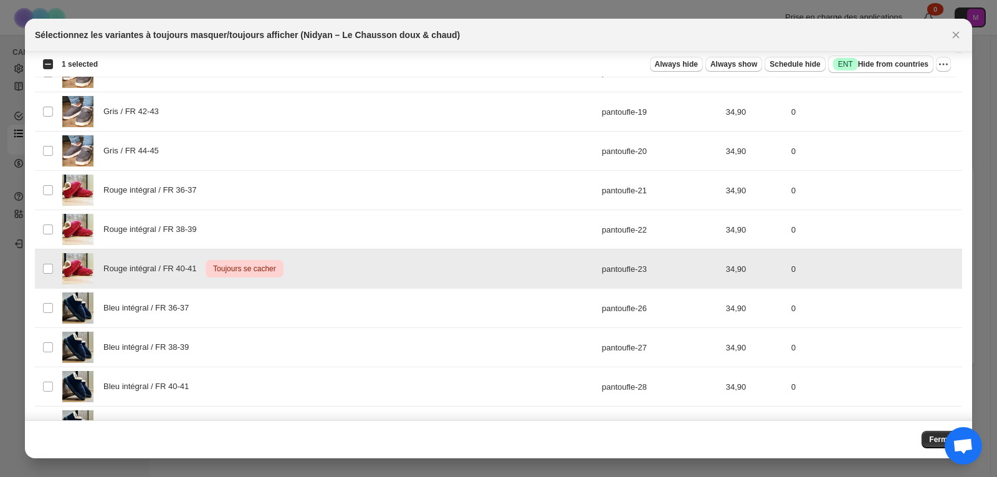
click at [144, 264] on font "Rouge intégral / FR 40-41" at bounding box center [149, 268] width 93 height 9
click at [745, 64] on span "Always show" at bounding box center [733, 64] width 47 height 10
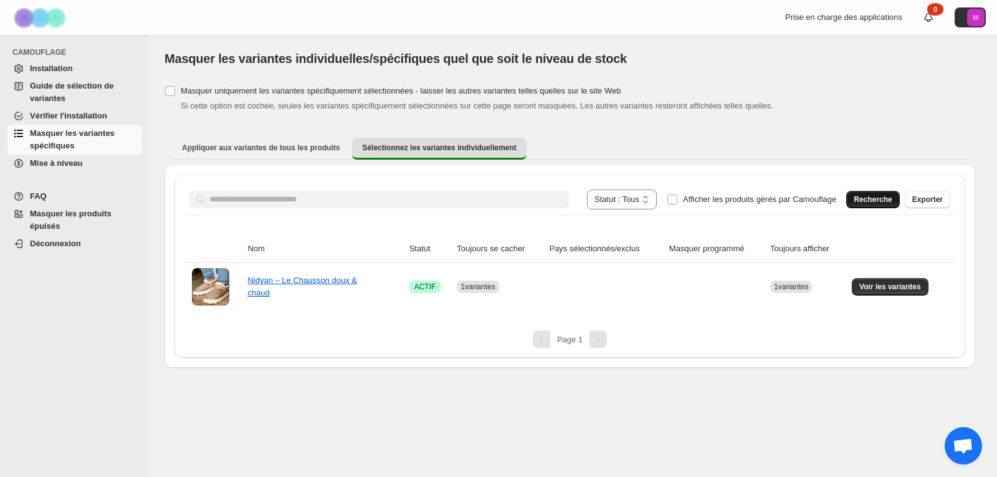
click at [872, 199] on font "Recherche" at bounding box center [873, 199] width 38 height 9
click at [671, 350] on div "**********" at bounding box center [569, 265] width 791 height 183
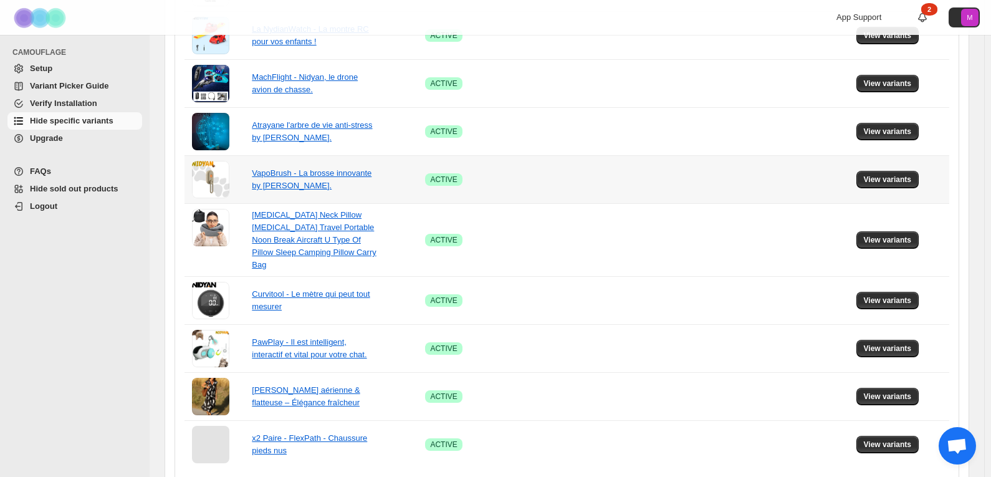
scroll to position [828, 0]
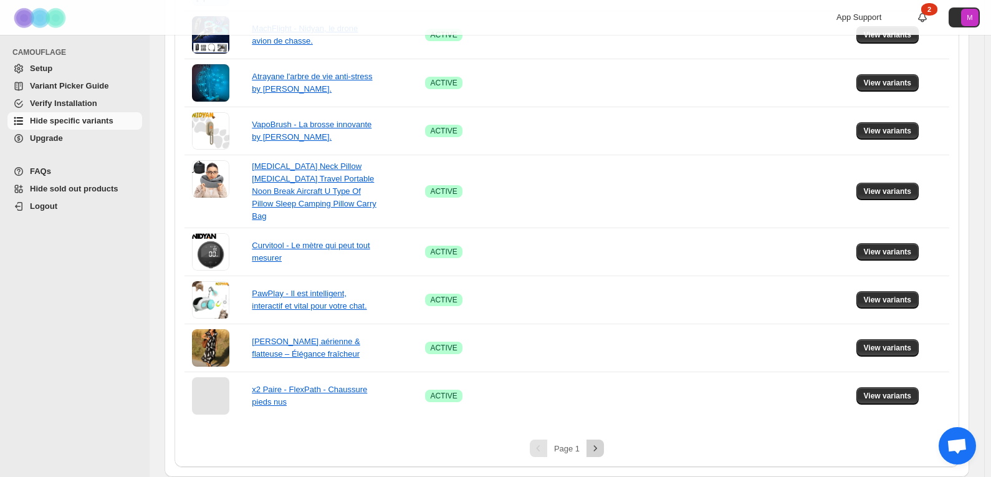
click at [594, 450] on icon "Next" at bounding box center [595, 448] width 12 height 12
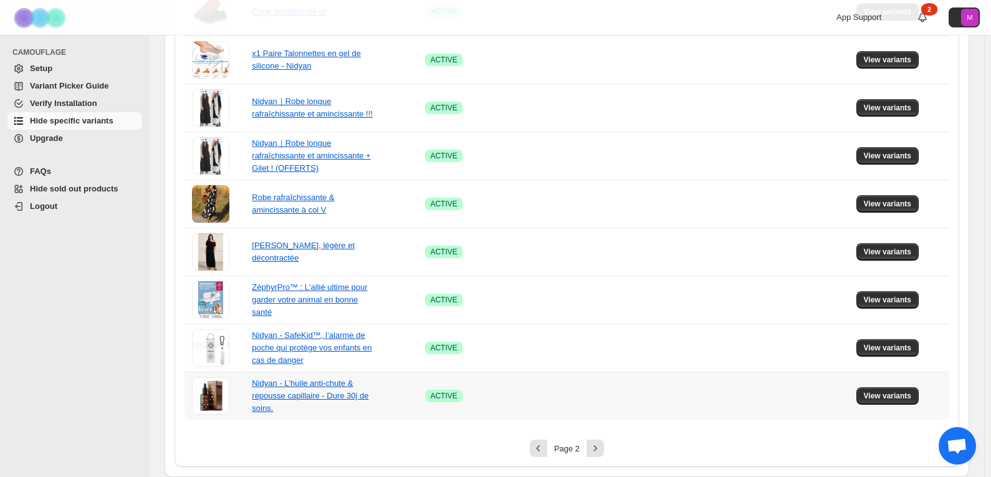
scroll to position [803, 0]
click at [593, 451] on icon "Next" at bounding box center [595, 448] width 12 height 12
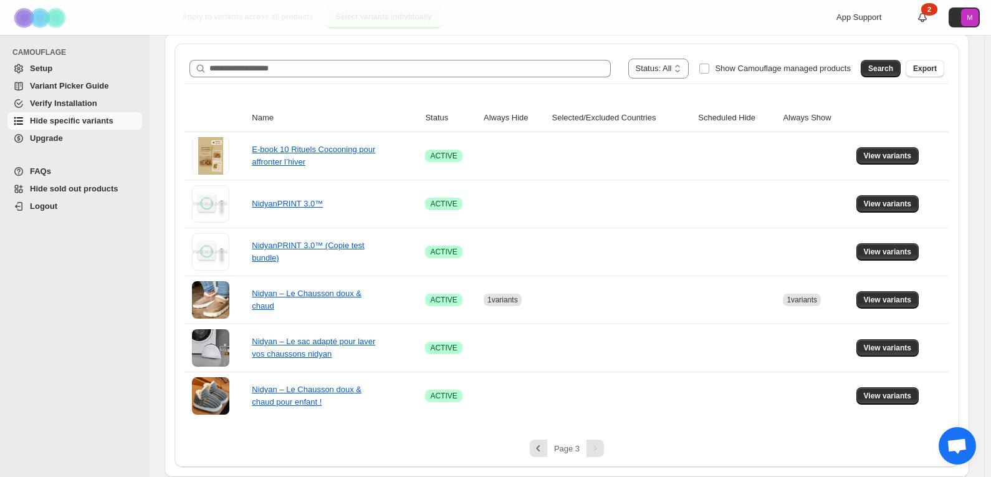
scroll to position [131, 0]
click at [881, 300] on span "View variants" at bounding box center [888, 300] width 48 height 10
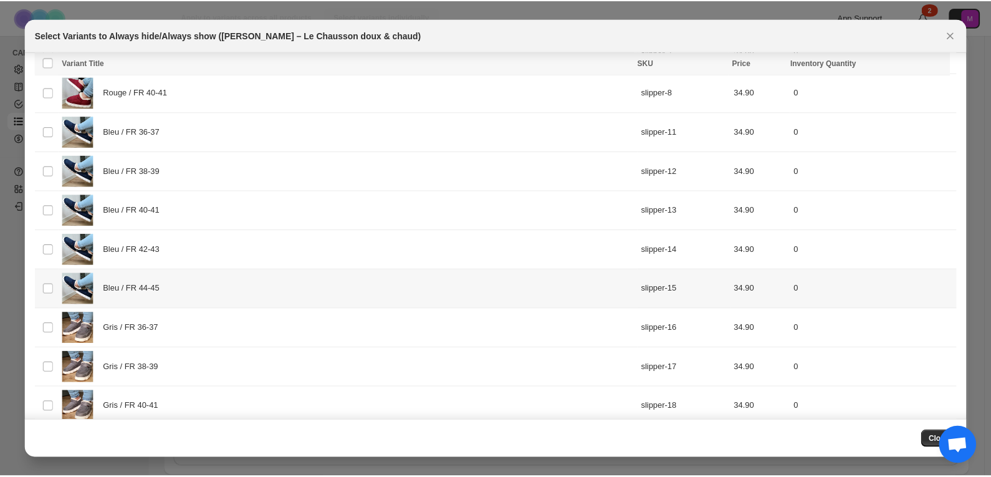
scroll to position [623, 0]
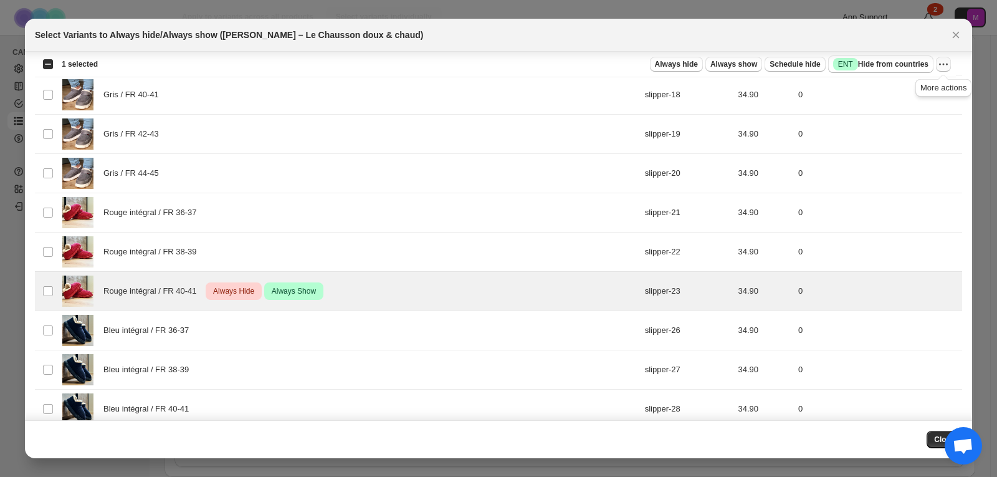
click at [940, 69] on icon "More actions" at bounding box center [943, 64] width 12 height 12
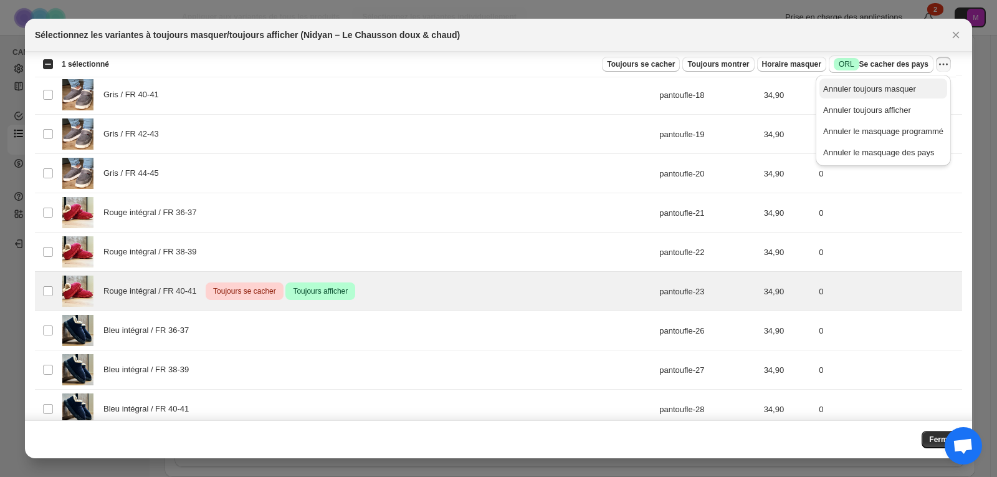
click at [878, 90] on font "Annuler toujours masquer" at bounding box center [869, 88] width 93 height 9
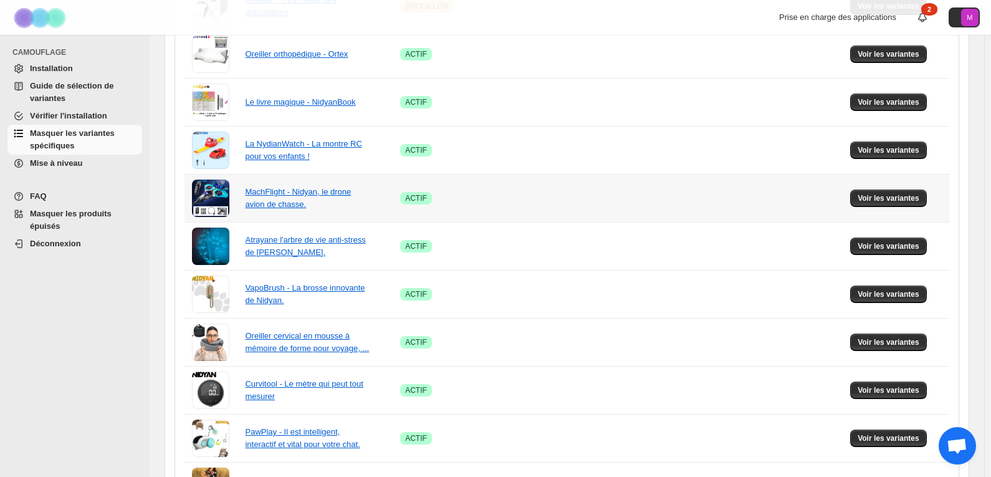
scroll to position [803, 0]
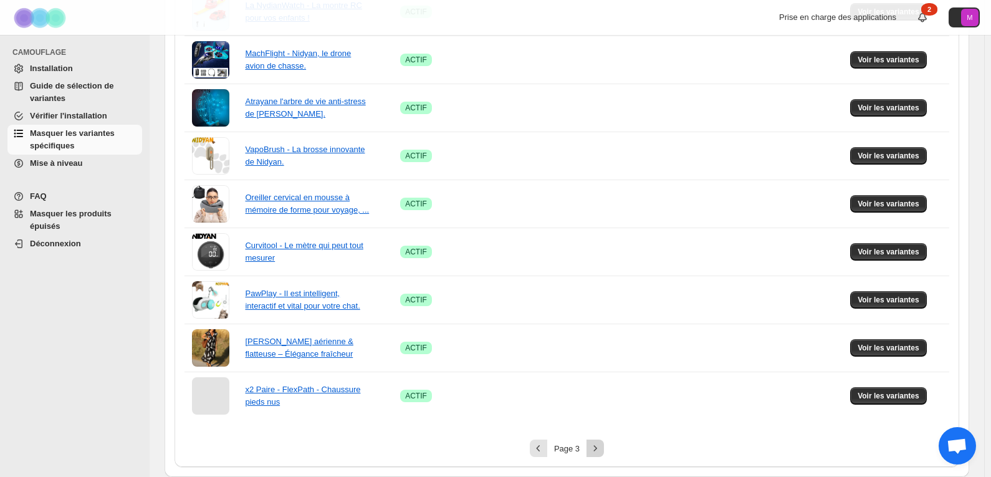
click at [604, 444] on button "Suivant" at bounding box center [594, 447] width 17 height 17
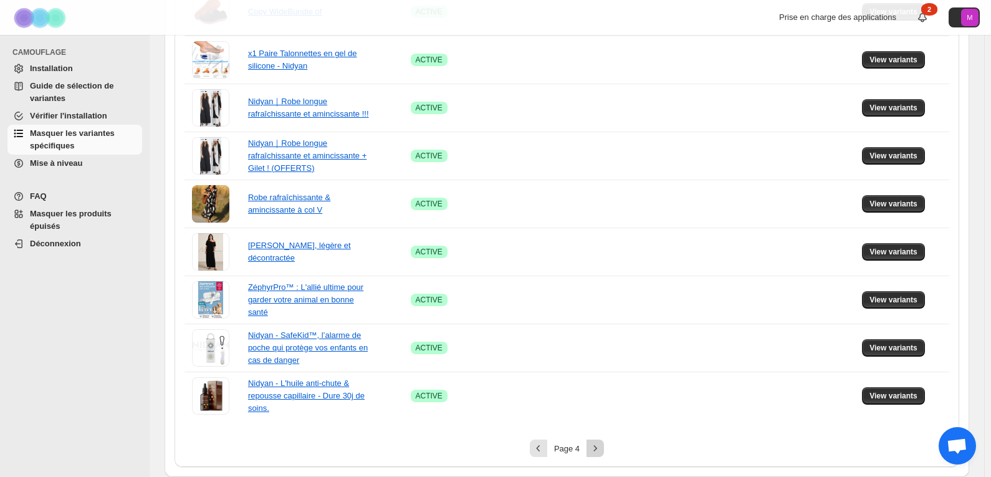
click at [600, 446] on icon "Suivant" at bounding box center [595, 448] width 12 height 12
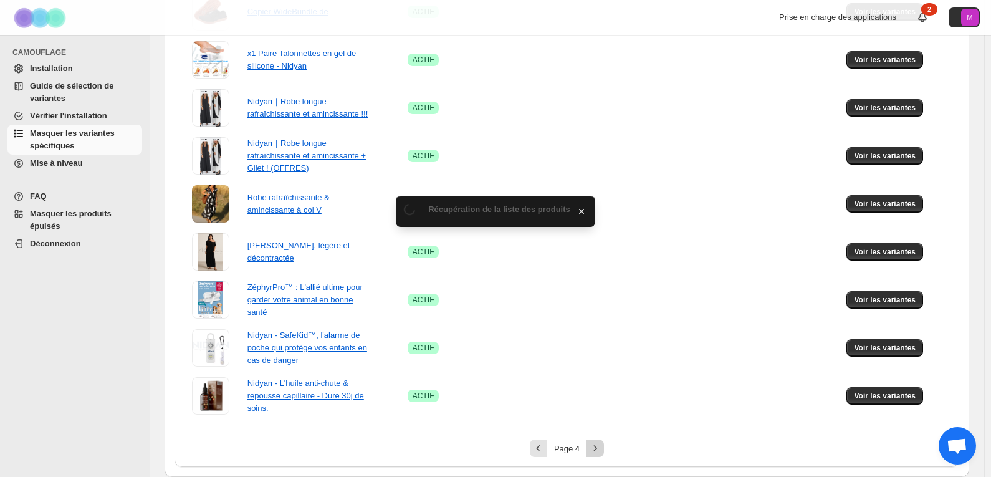
scroll to position [131, 0]
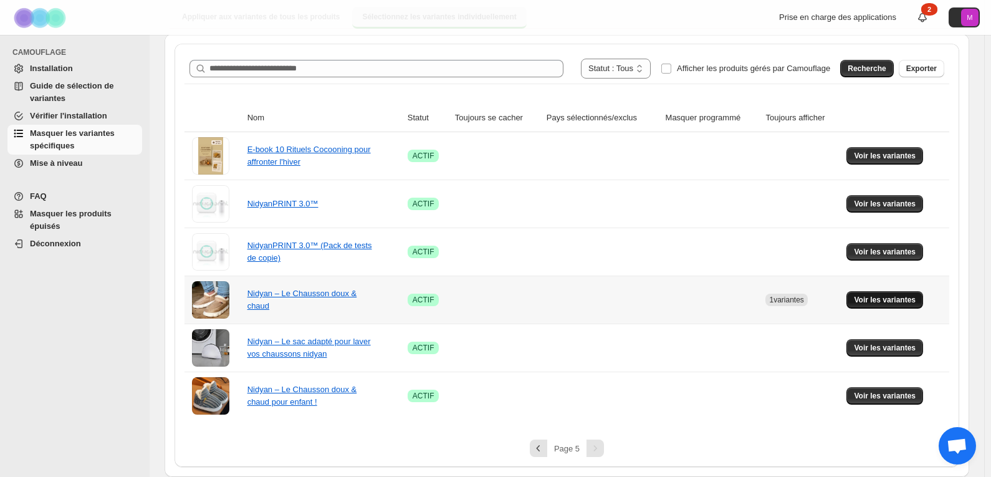
click at [900, 303] on font "Voir les variantes" at bounding box center [885, 299] width 62 height 9
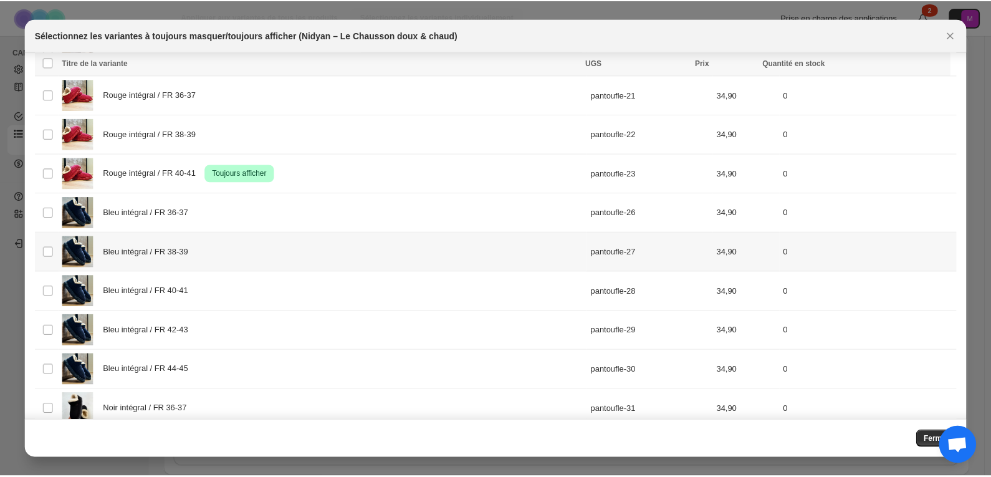
scroll to position [646, 0]
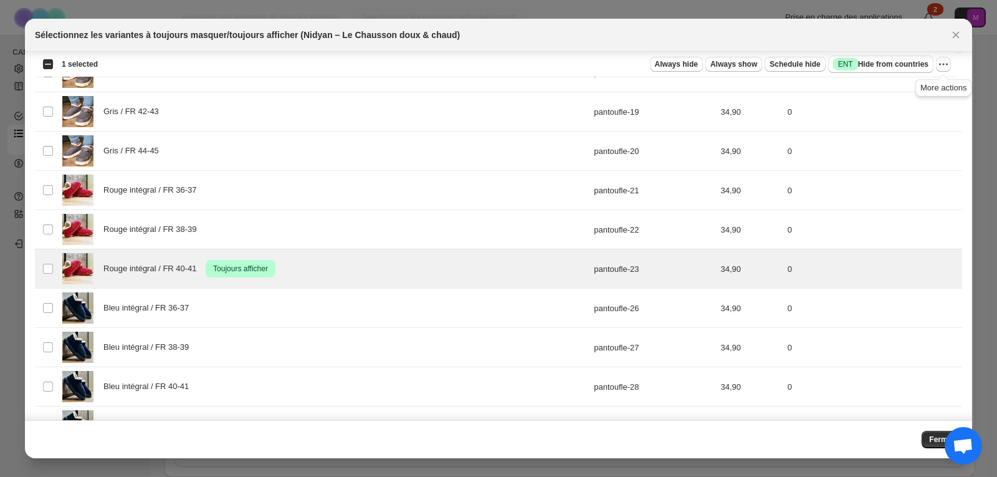
click at [939, 65] on icon "More actions" at bounding box center [943, 64] width 12 height 12
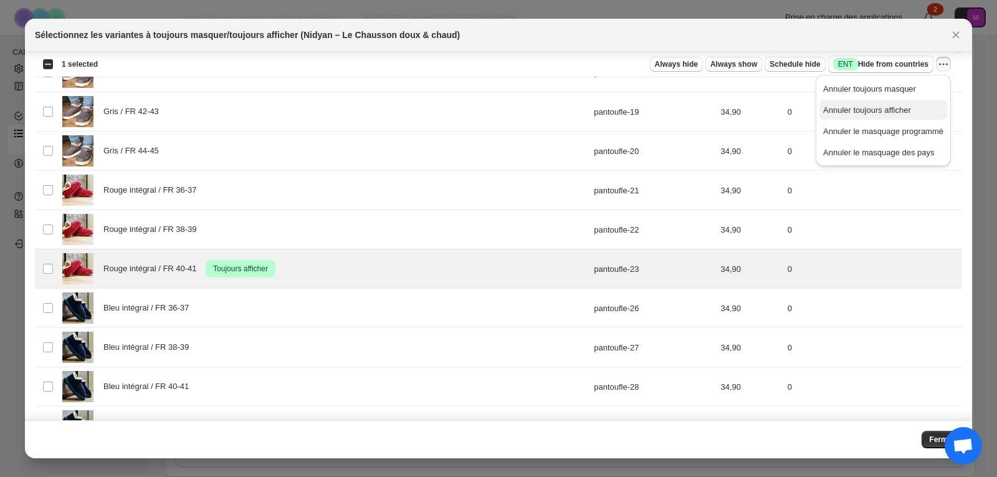
click at [907, 106] on font "Annuler toujours afficher" at bounding box center [867, 109] width 88 height 9
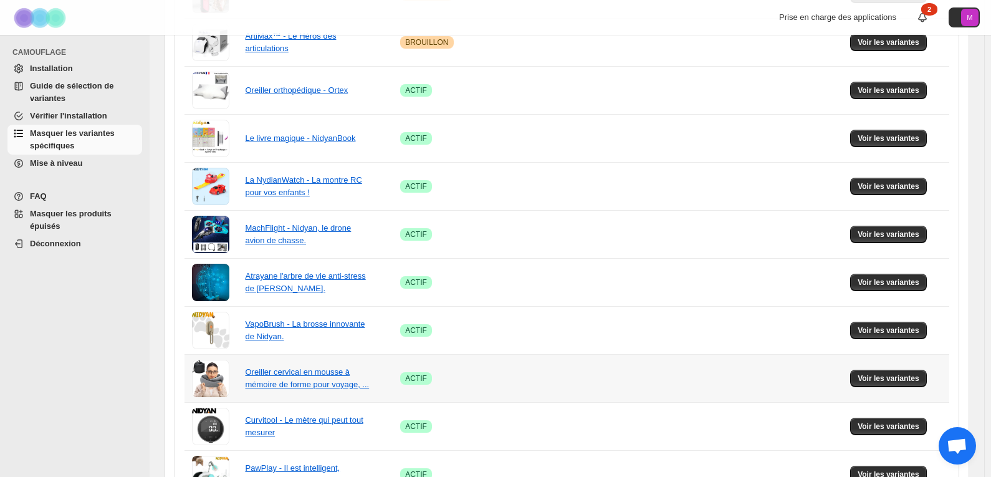
scroll to position [803, 0]
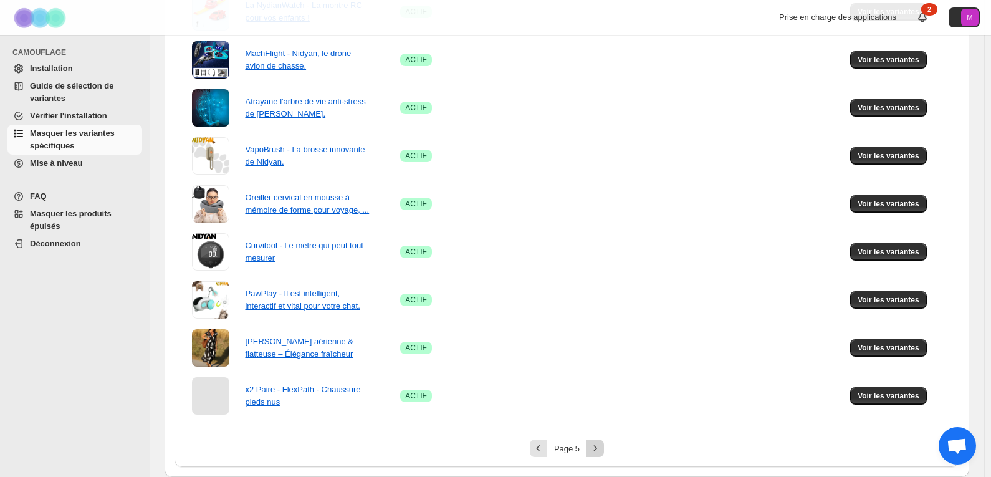
click at [601, 453] on icon "Suivant" at bounding box center [595, 448] width 12 height 12
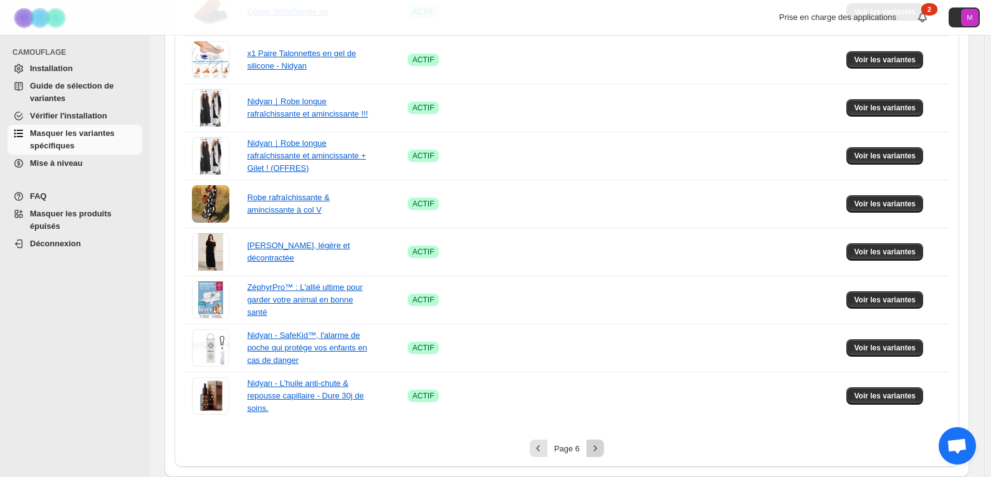
click at [600, 454] on button "Suivant" at bounding box center [594, 447] width 17 height 17
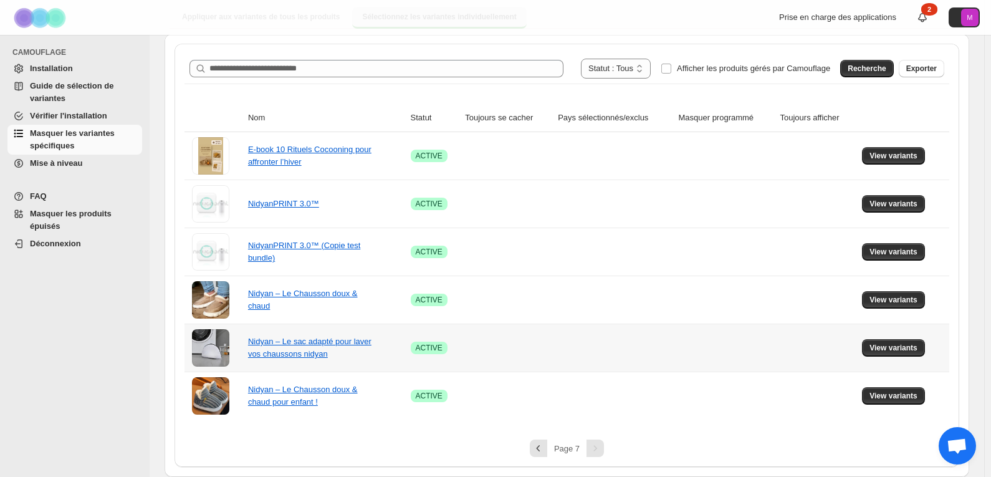
scroll to position [131, 0]
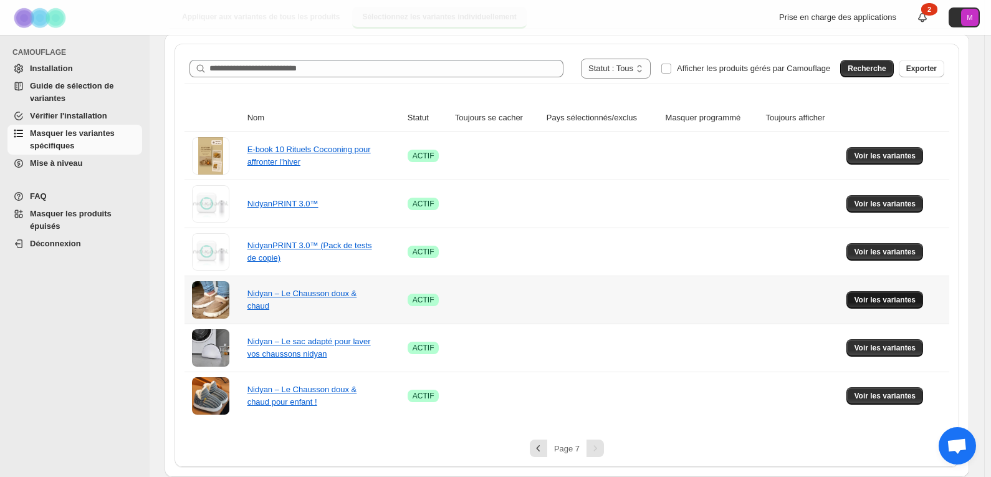
click at [877, 297] on font "Voir les variantes" at bounding box center [885, 299] width 62 height 9
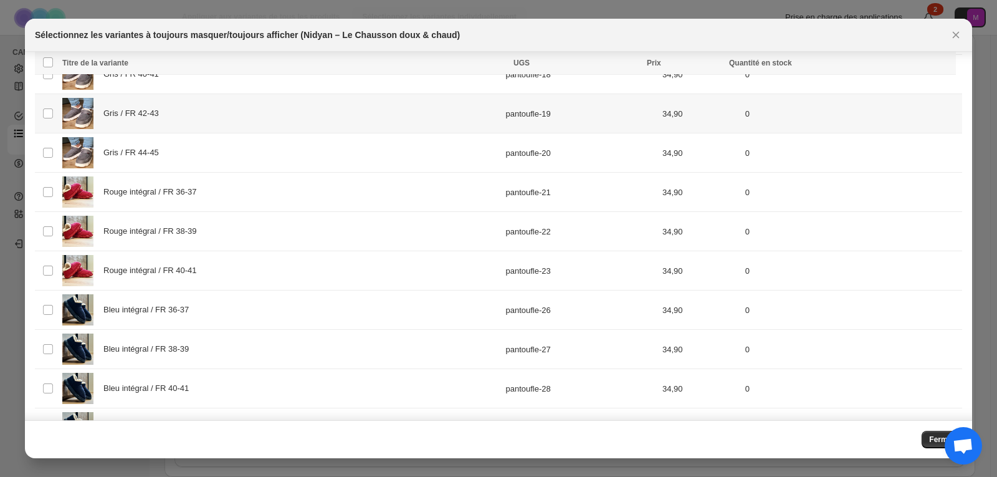
scroll to position [646, 0]
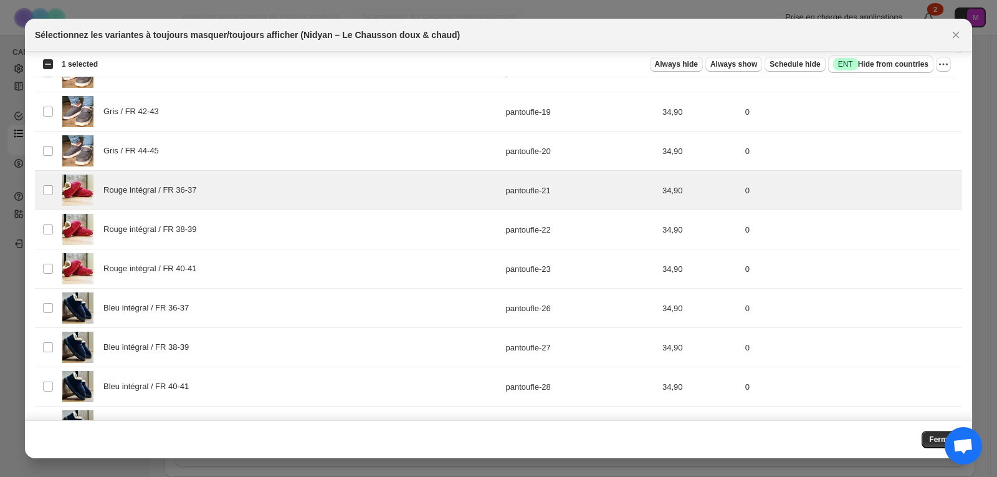
click at [693, 64] on span "Always hide" at bounding box center [676, 64] width 43 height 10
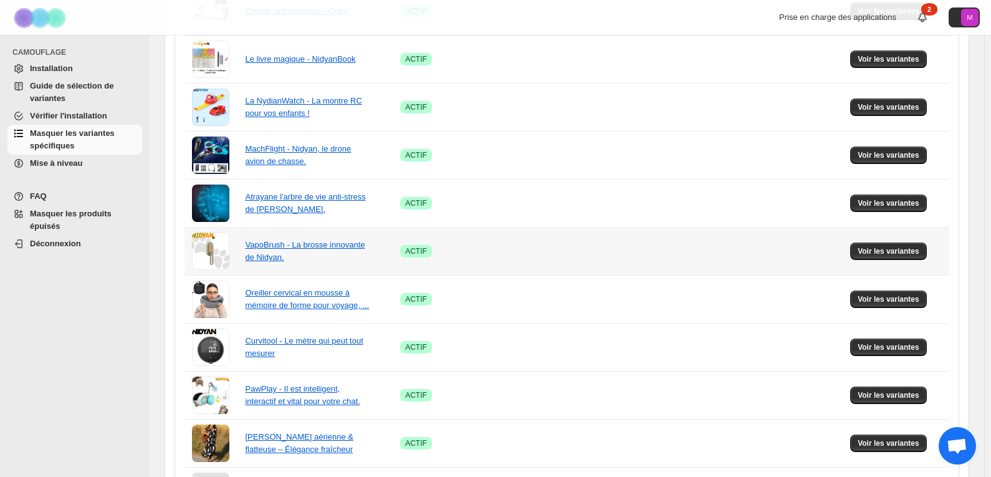
scroll to position [803, 0]
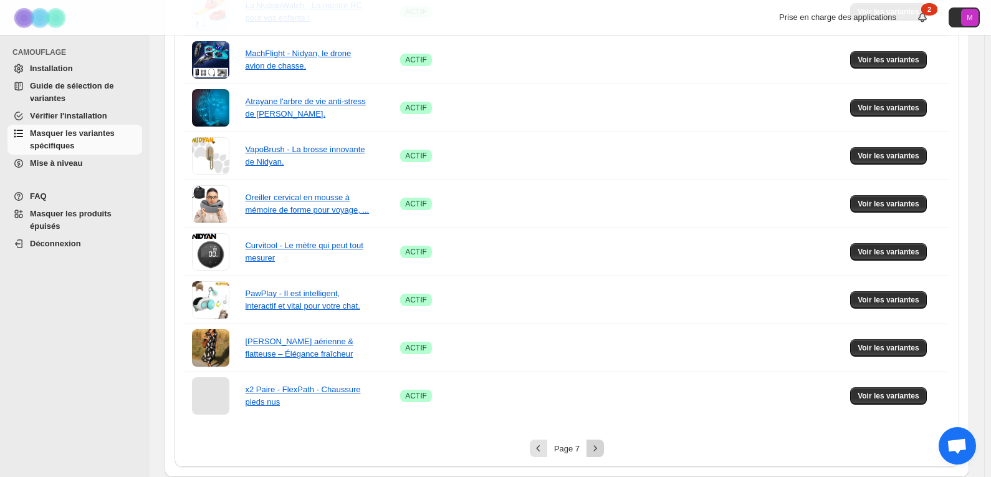
click at [597, 444] on icon "Suivant" at bounding box center [595, 448] width 12 height 12
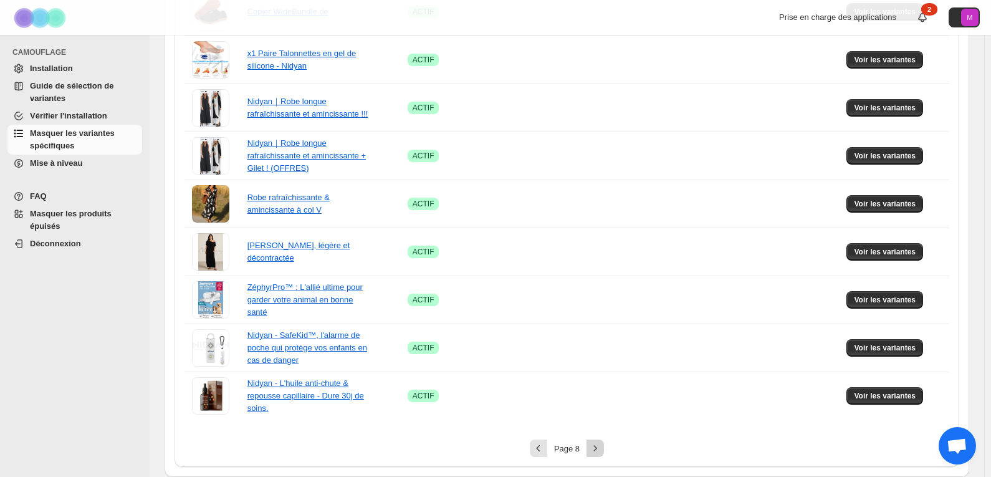
click at [598, 451] on icon "Suivant" at bounding box center [595, 448] width 12 height 12
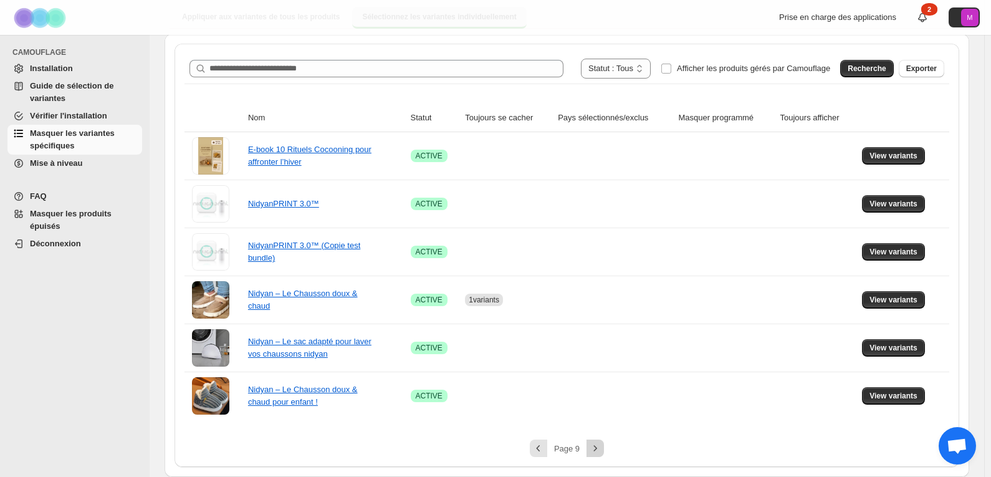
scroll to position [131, 0]
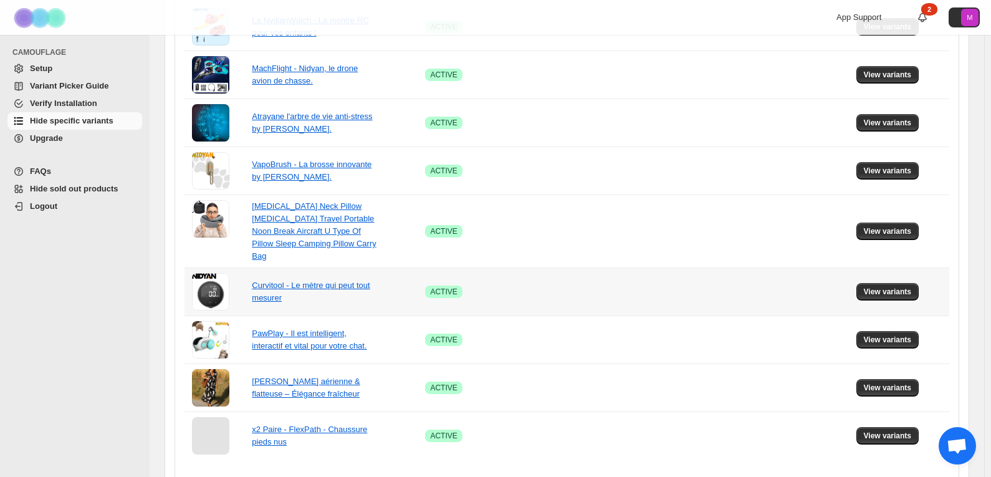
scroll to position [828, 0]
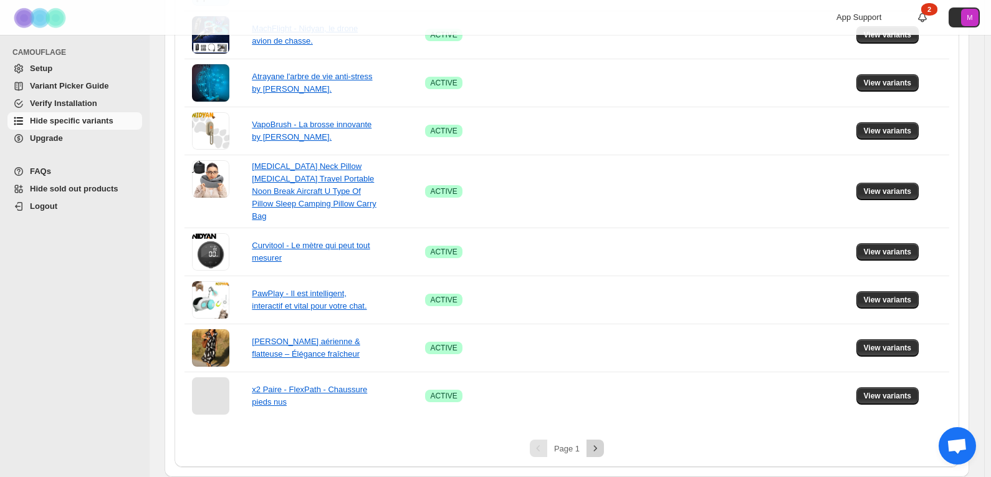
click at [600, 447] on icon "Next" at bounding box center [595, 448] width 12 height 12
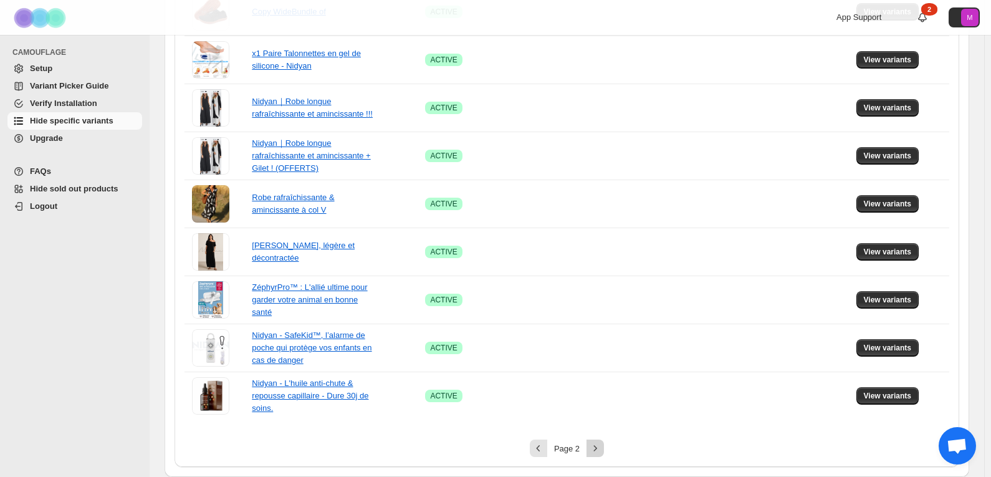
scroll to position [803, 0]
click at [599, 440] on button "Next" at bounding box center [594, 447] width 17 height 17
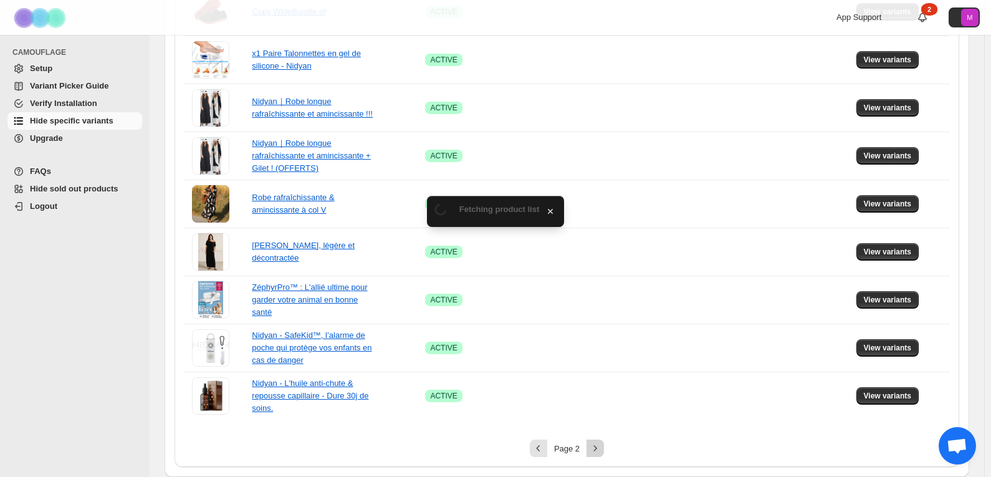
scroll to position [131, 0]
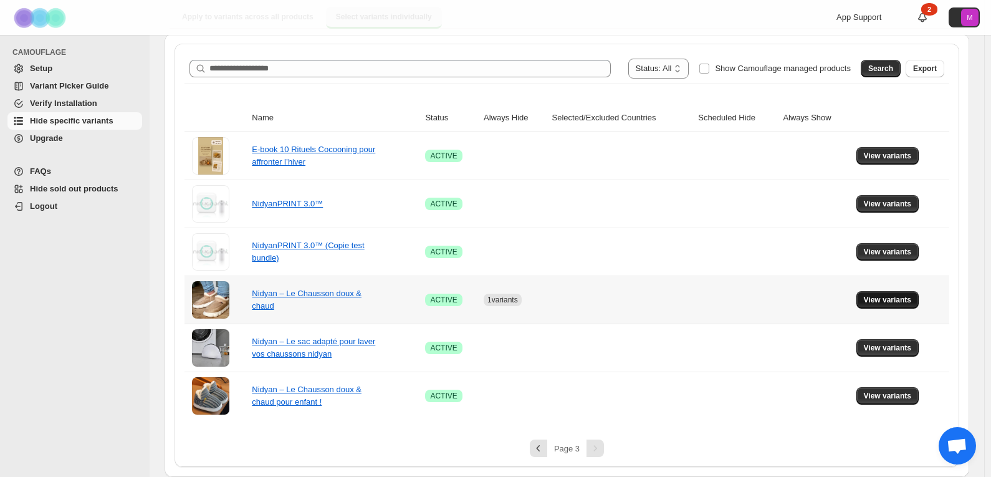
click at [912, 297] on span "View variants" at bounding box center [888, 300] width 48 height 10
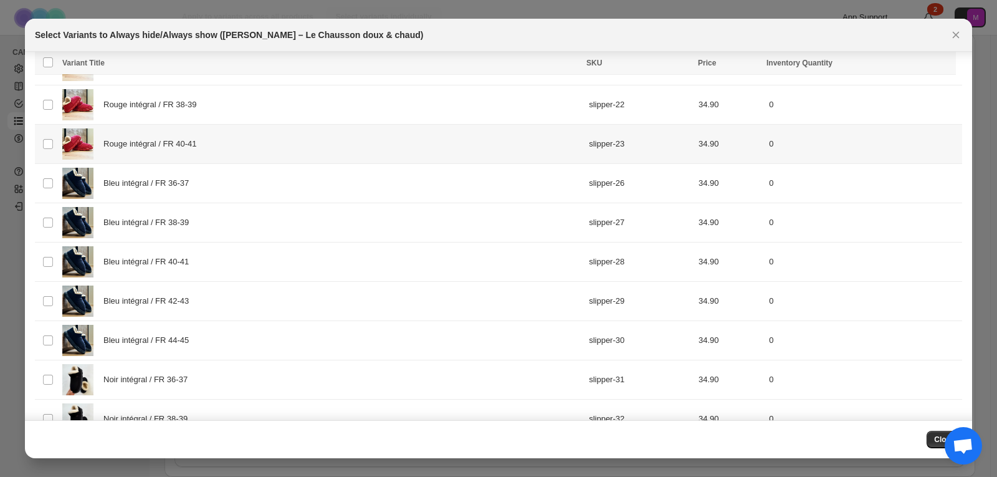
scroll to position [521, 0]
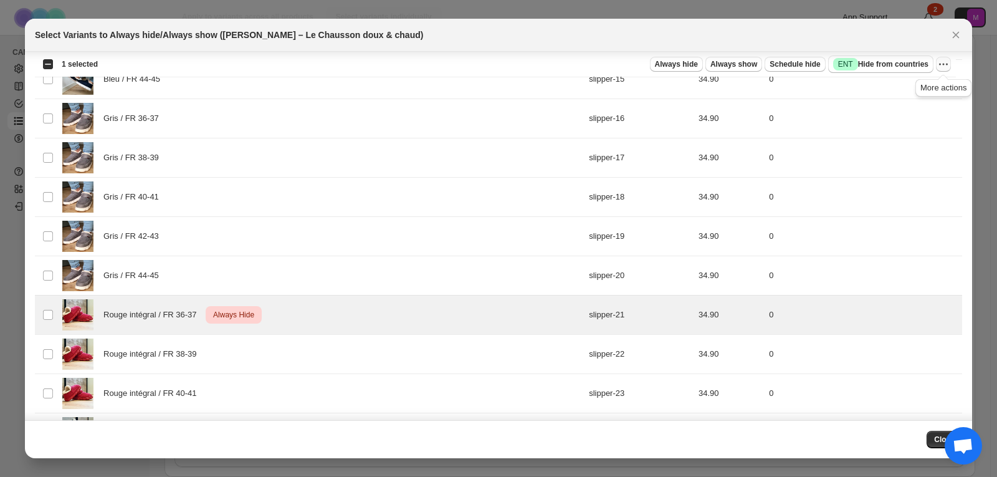
click at [947, 58] on button "More actions" at bounding box center [943, 64] width 15 height 15
click at [902, 92] on span "Undo always hide" at bounding box center [885, 88] width 64 height 9
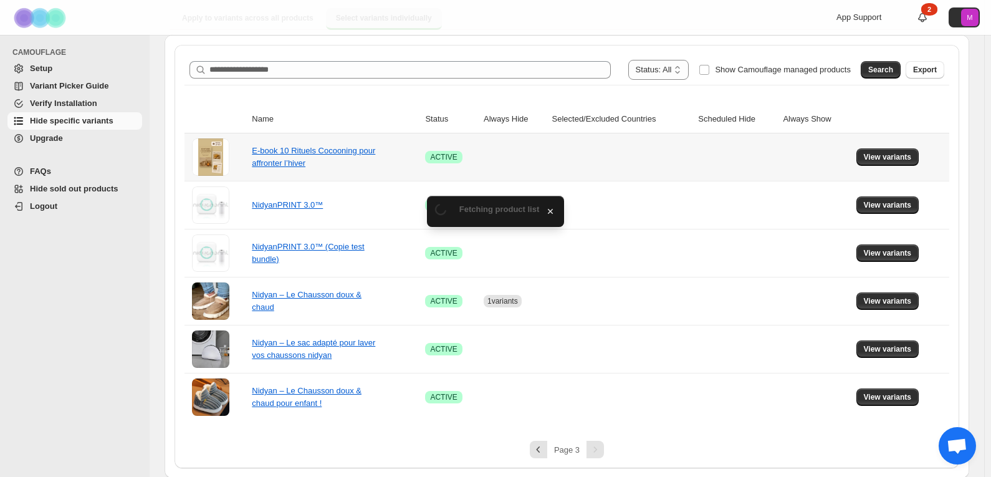
scroll to position [131, 0]
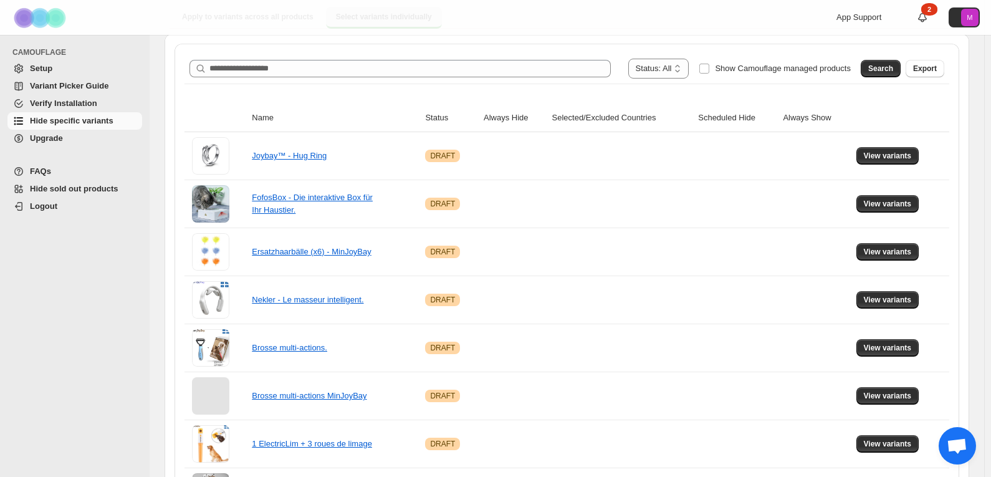
click at [85, 106] on span "Verify Installation" at bounding box center [63, 102] width 67 height 9
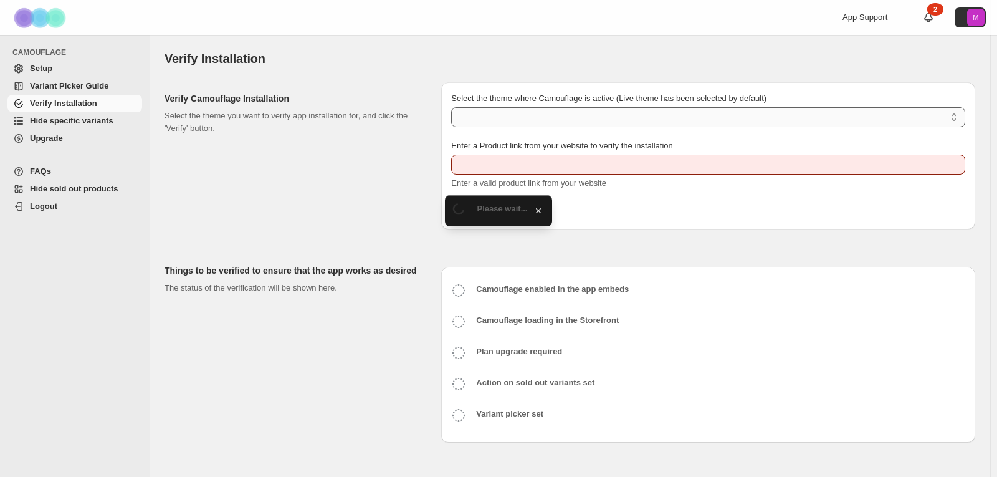
type input "**********"
select select "**********"
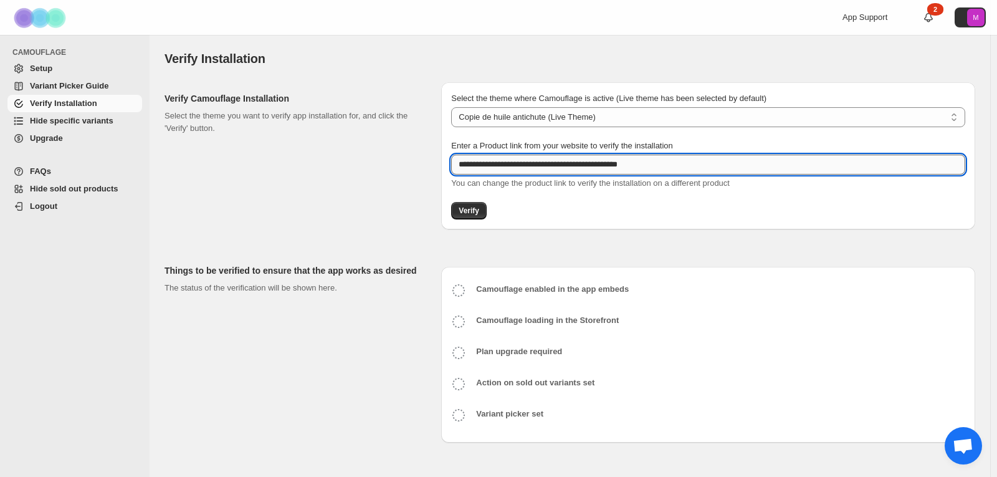
click at [497, 160] on input "**********" at bounding box center [708, 165] width 514 height 20
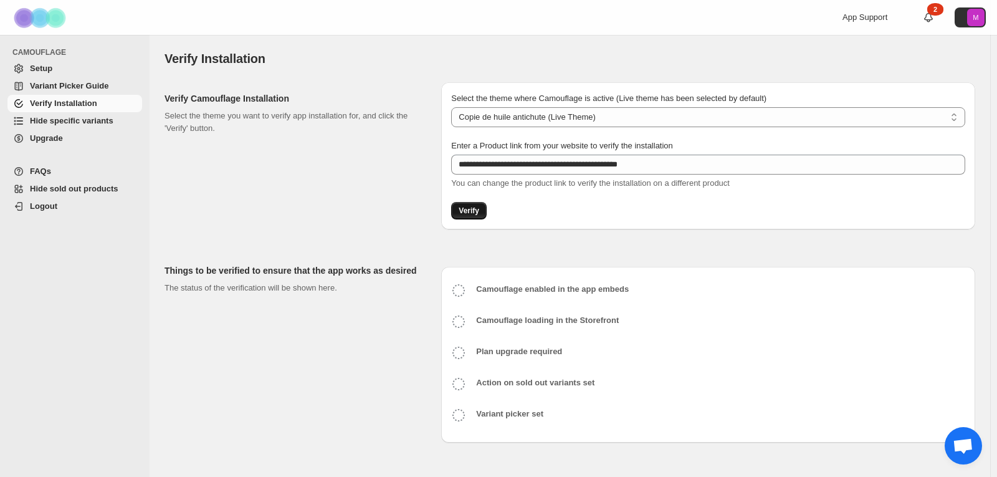
click at [467, 212] on span "Verify" at bounding box center [469, 211] width 21 height 10
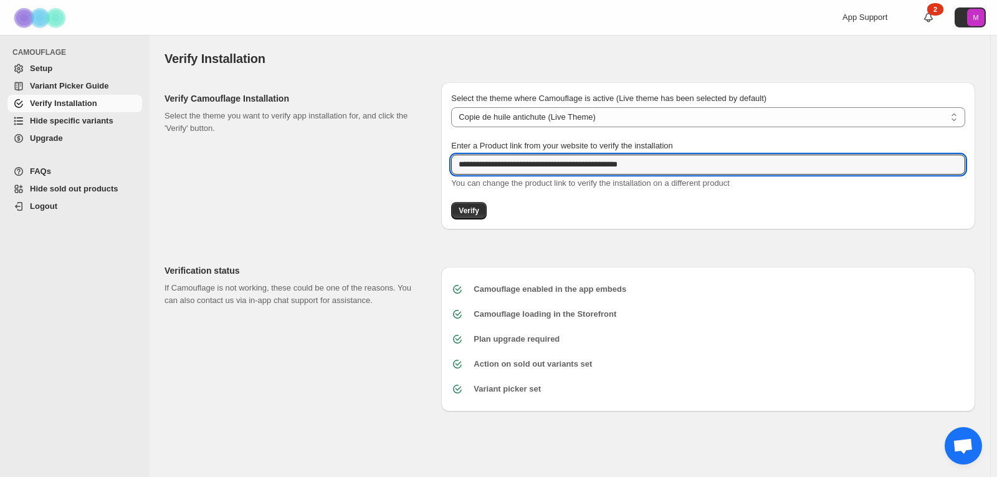
drag, startPoint x: 682, startPoint y: 166, endPoint x: 438, endPoint y: 167, distance: 243.7
click at [438, 167] on div "**********" at bounding box center [565, 150] width 821 height 157
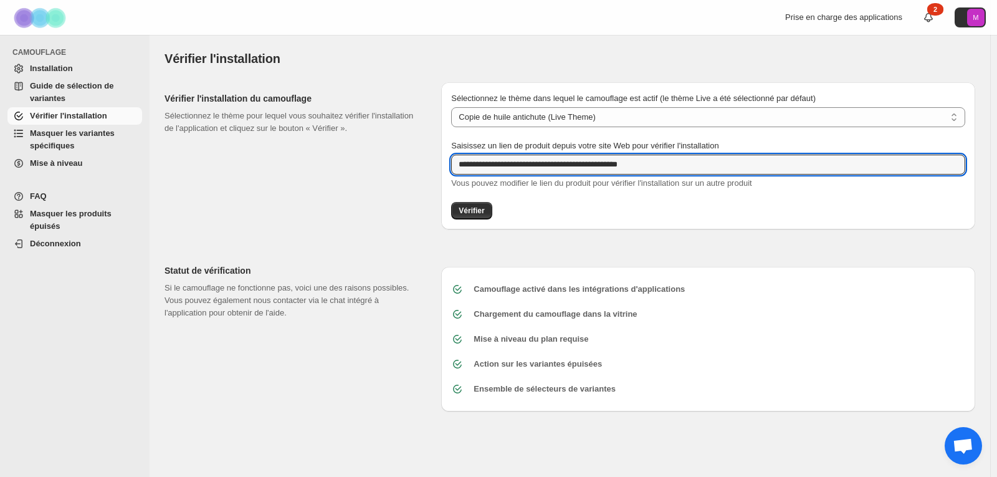
drag, startPoint x: 668, startPoint y: 156, endPoint x: 386, endPoint y: 162, distance: 281.7
click at [386, 162] on div "**********" at bounding box center [565, 150] width 821 height 157
paste input "text"
type input "**********"
click at [475, 212] on font "Vérifier" at bounding box center [472, 210] width 26 height 9
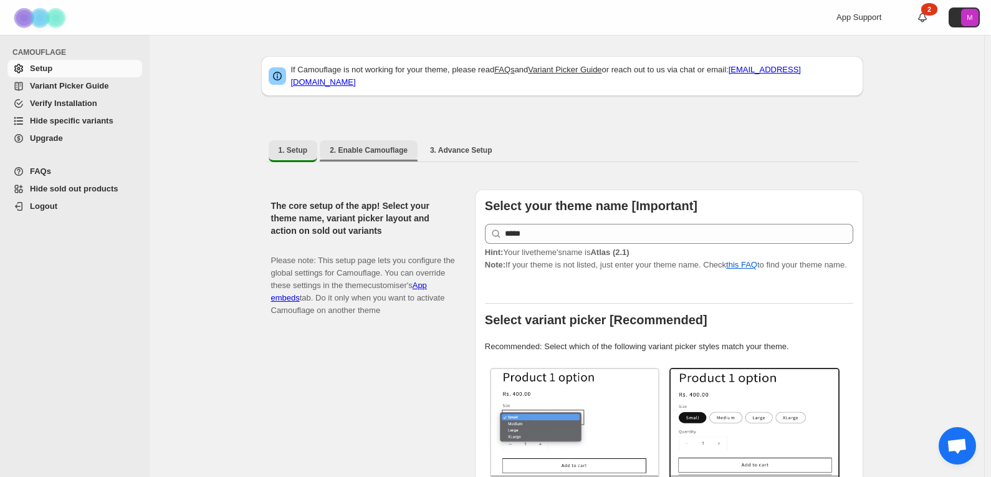
click at [377, 149] on button "2. Enable Camouflage" at bounding box center [369, 150] width 98 height 20
select select "**********"
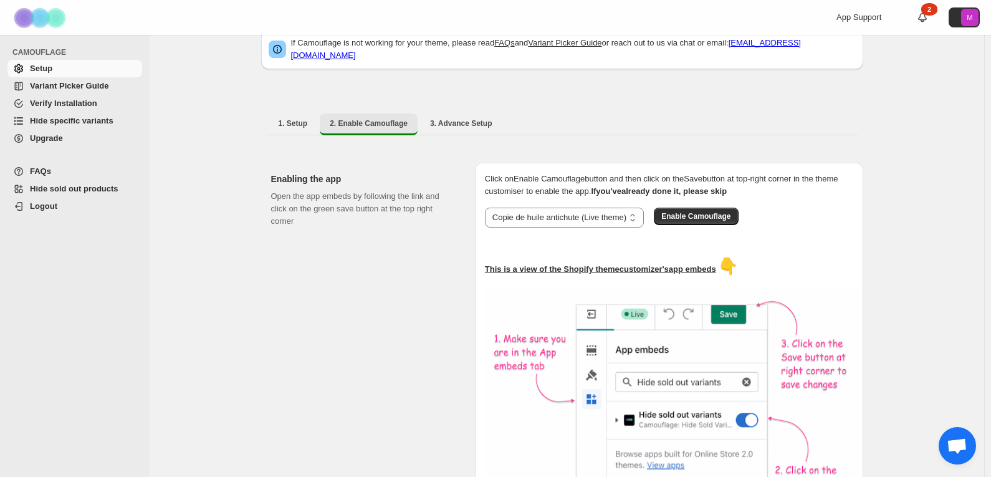
scroll to position [14, 0]
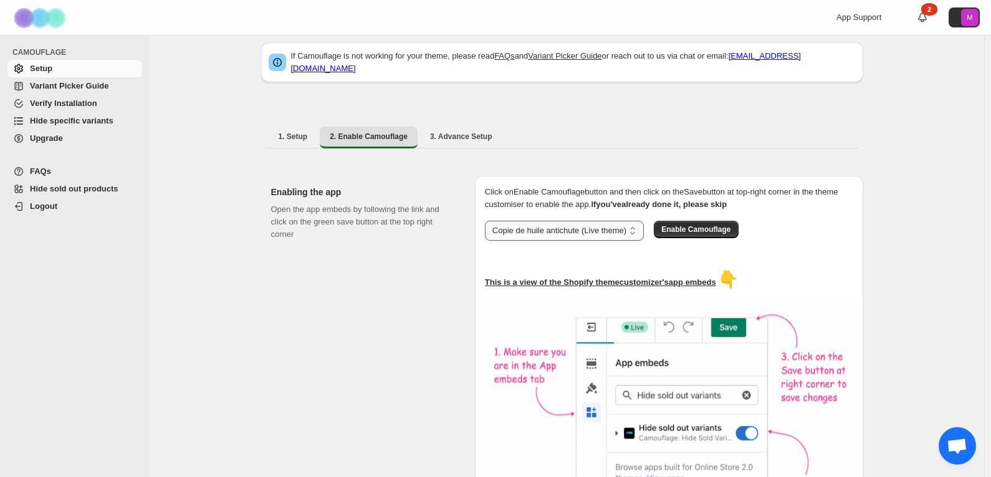
click at [624, 222] on select "**********" at bounding box center [564, 231] width 159 height 20
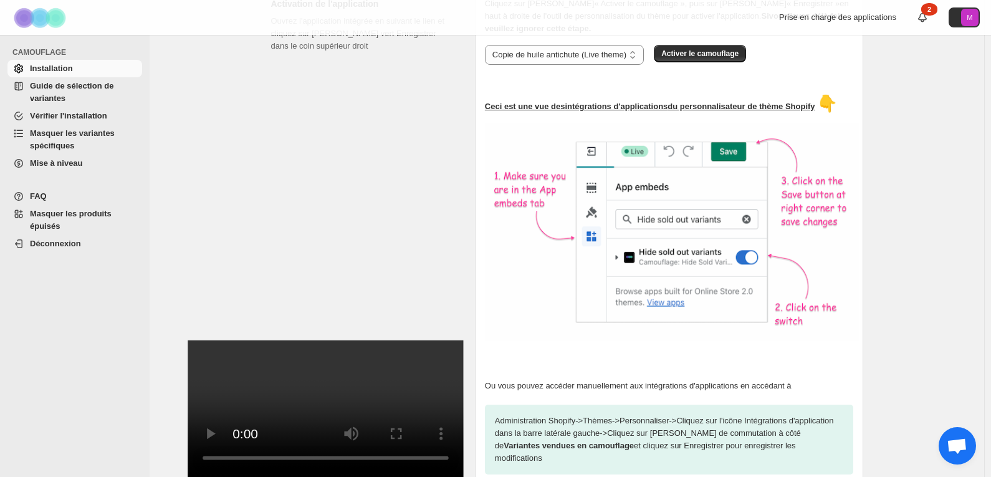
scroll to position [294, 0]
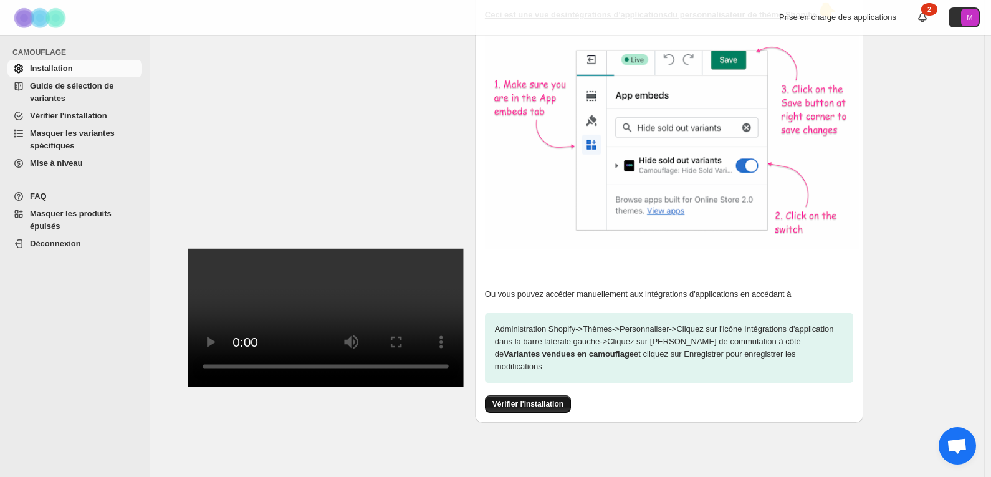
click at [532, 395] on button "Vérifier l'installation" at bounding box center [528, 403] width 86 height 17
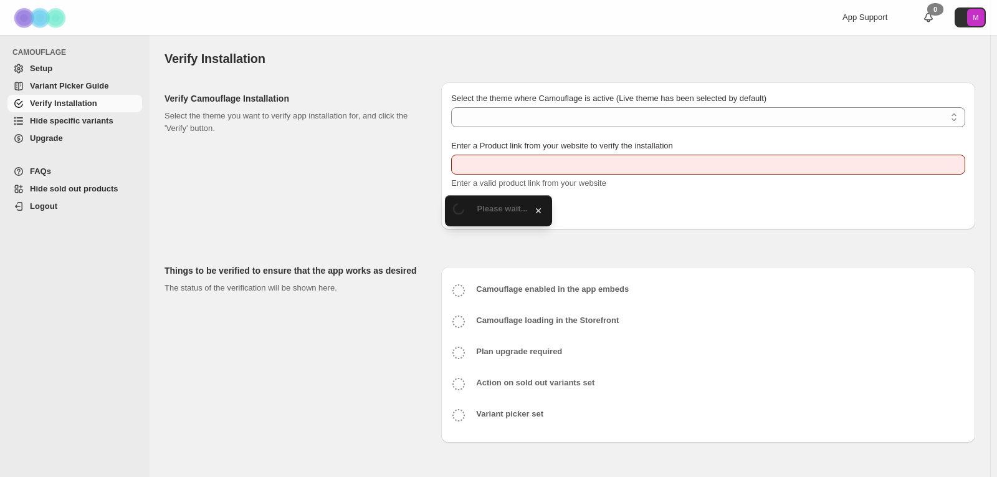
type input "**********"
select select "**********"
